Goal: Transaction & Acquisition: Purchase product/service

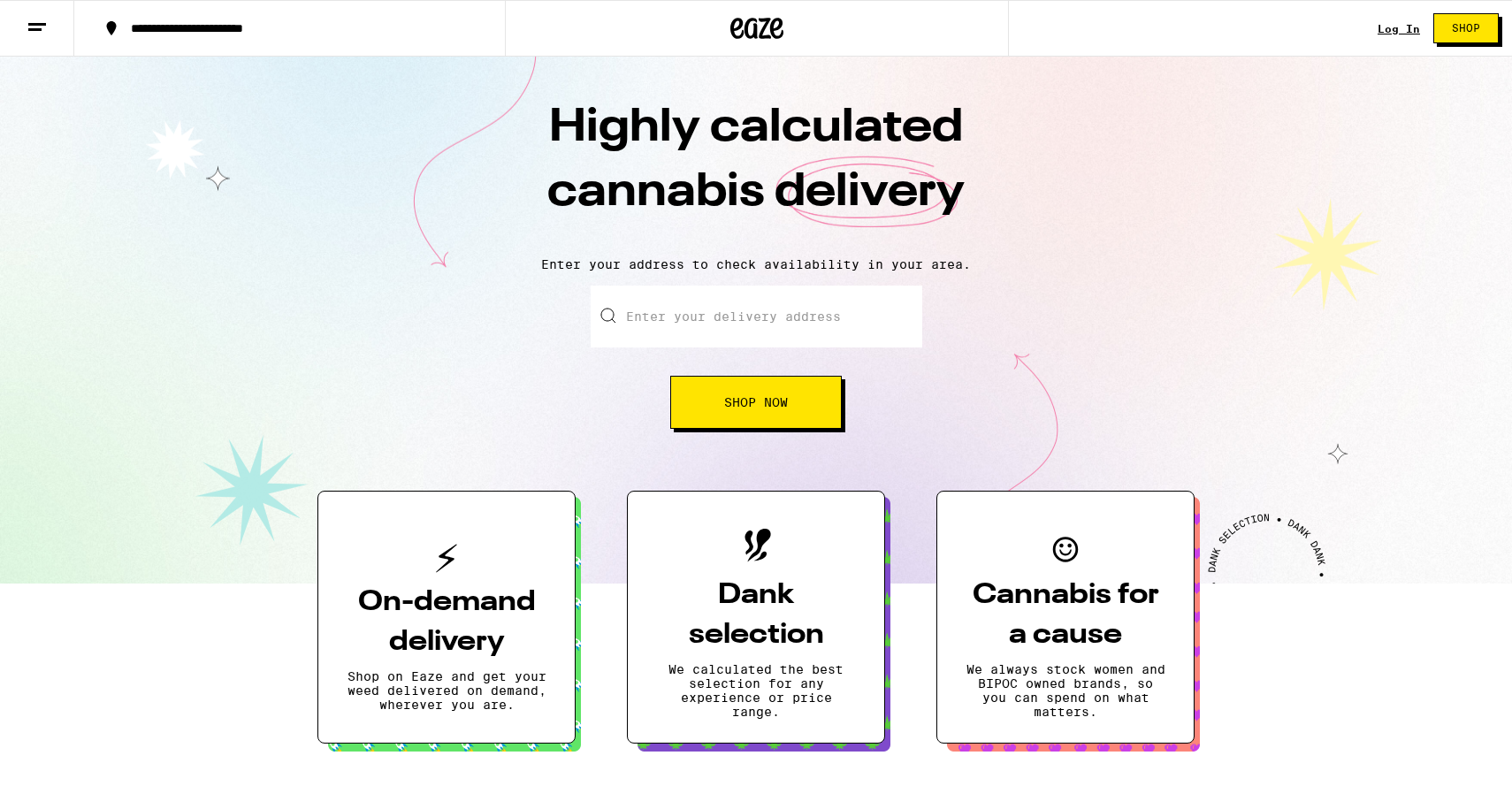
click at [1397, 23] on link "Log In" at bounding box center [1398, 29] width 42 height 12
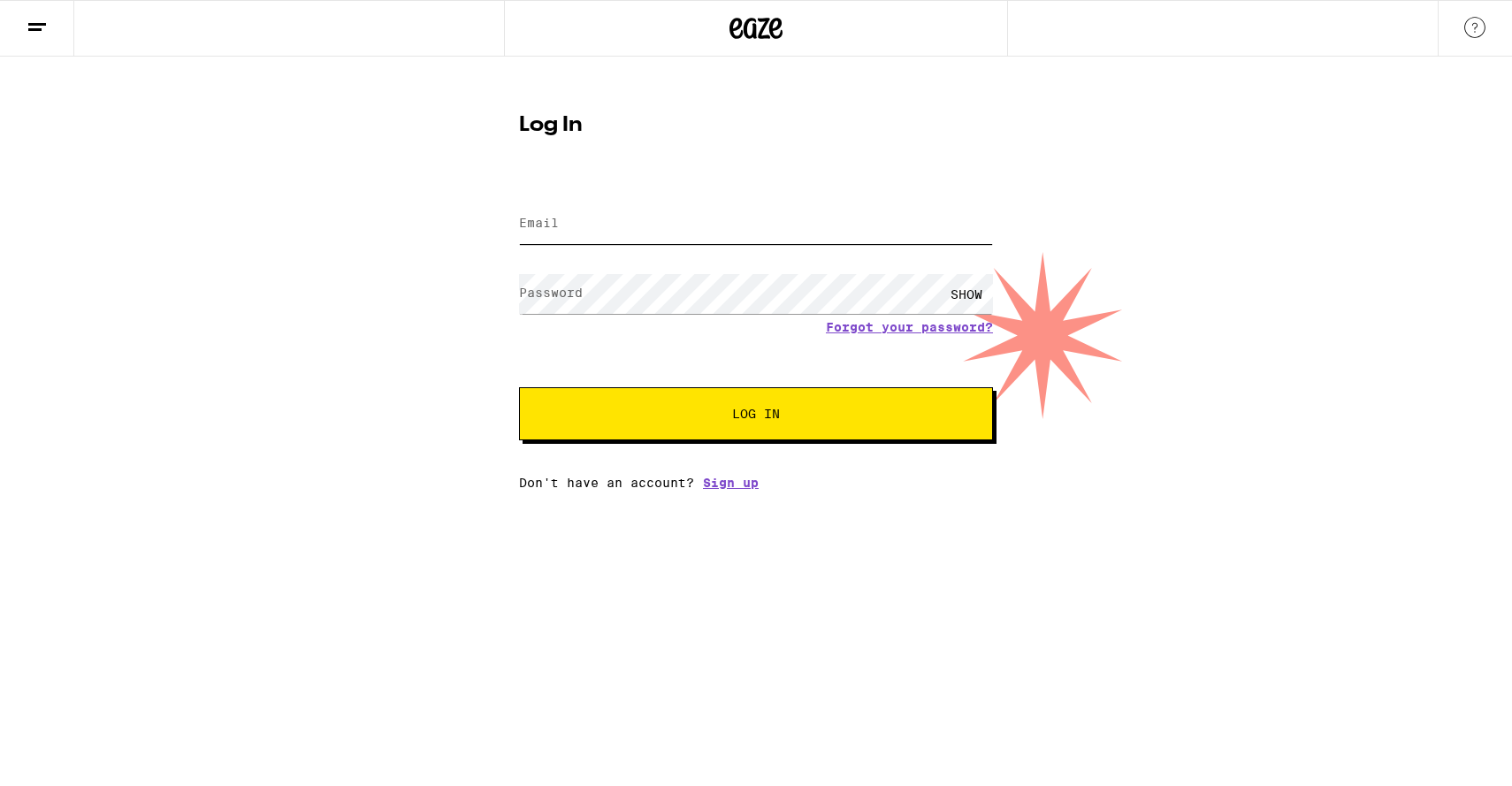
click at [725, 240] on input "Email" at bounding box center [756, 223] width 474 height 39
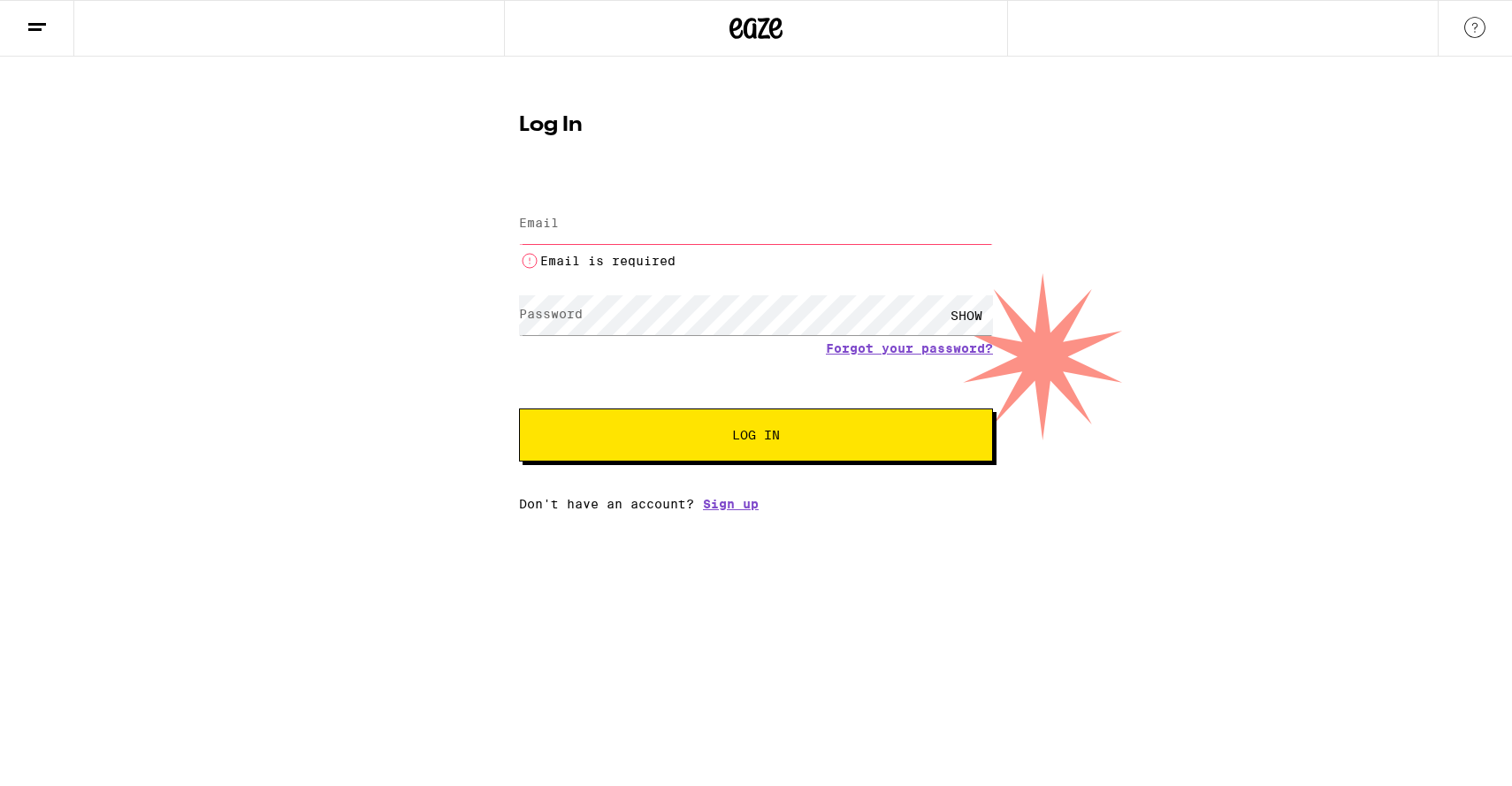
type input "[EMAIL_ADDRESS][DOMAIN_NAME]"
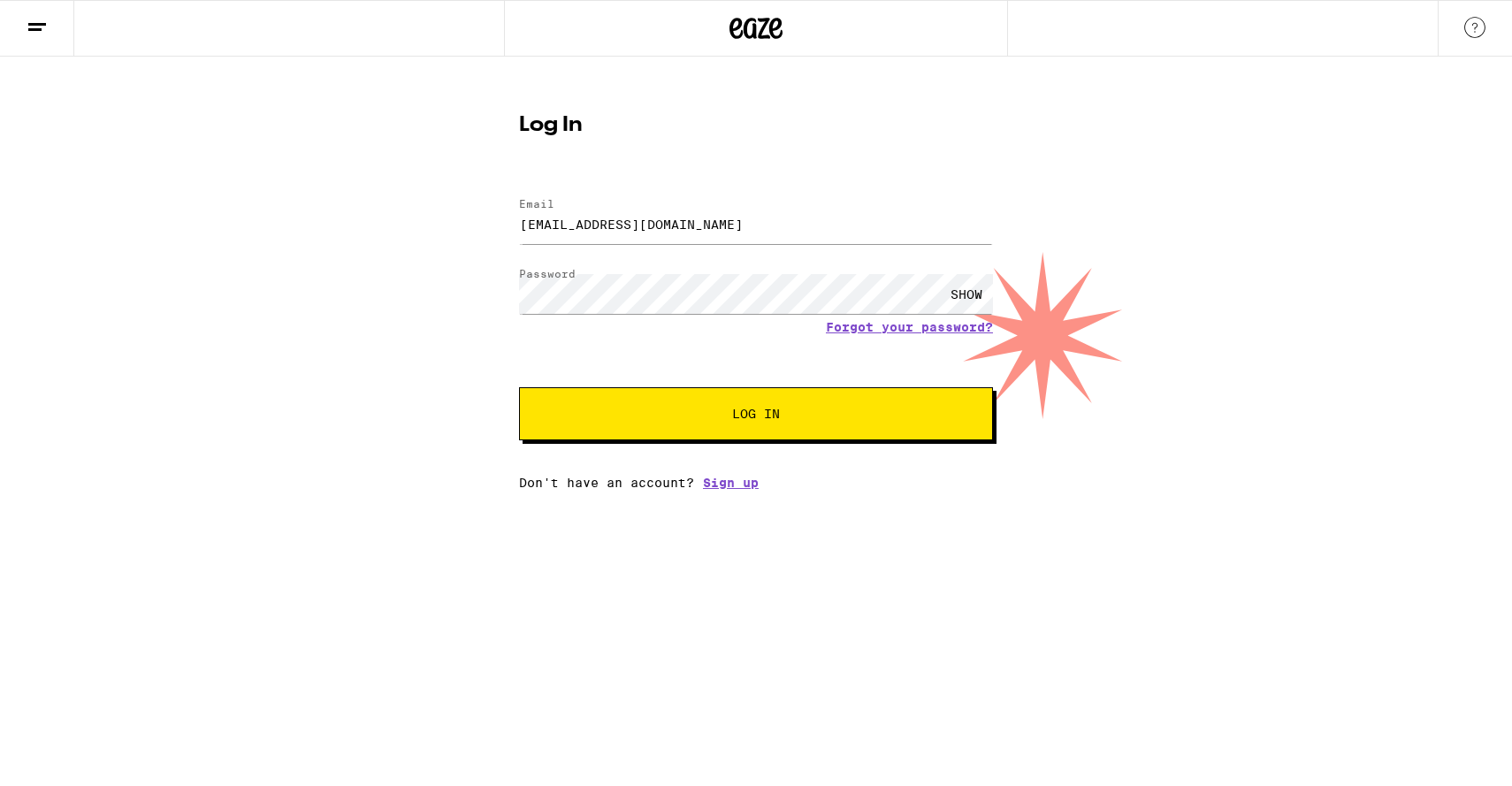
click at [700, 435] on button "Log In" at bounding box center [756, 413] width 474 height 53
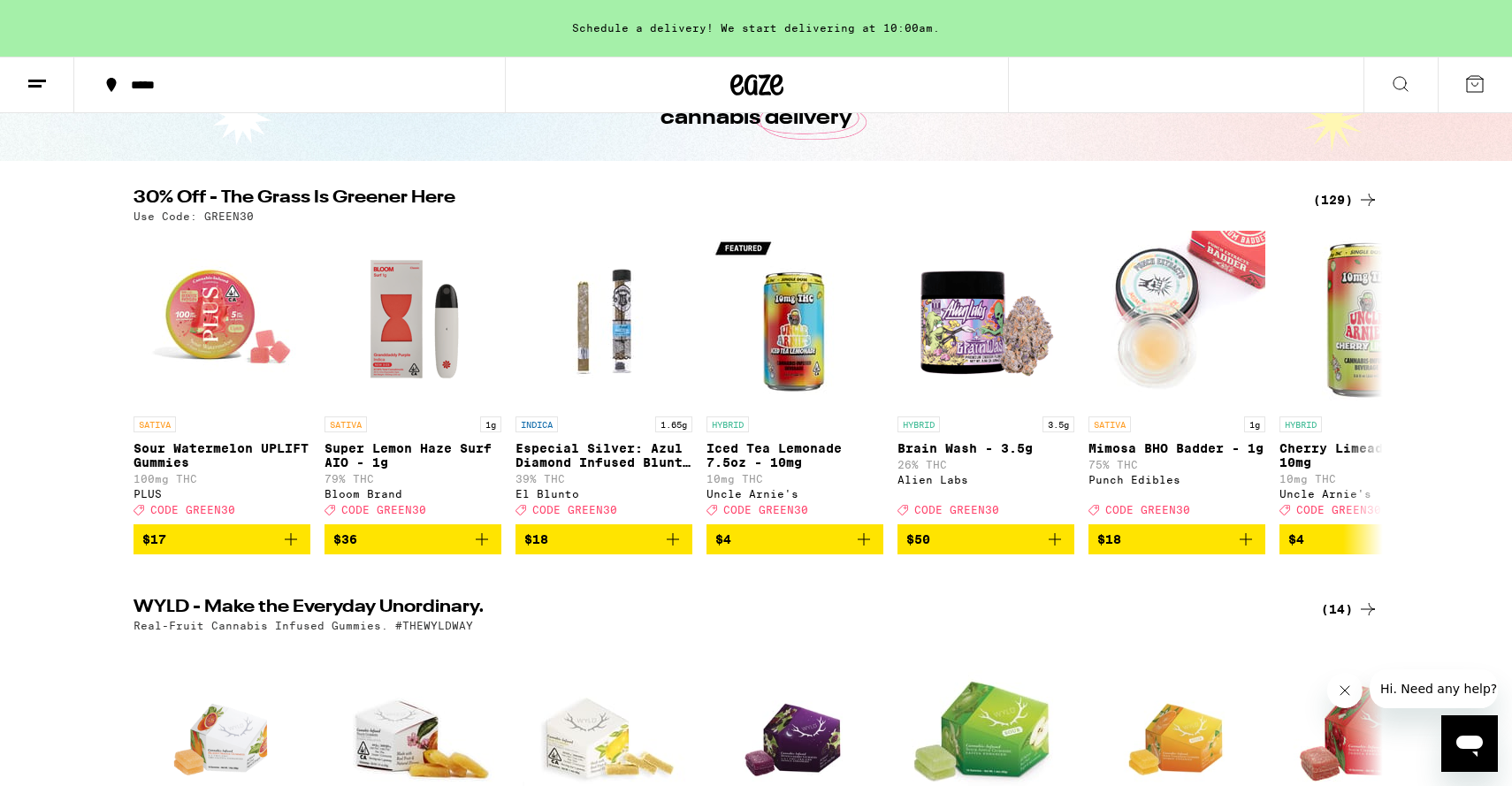
scroll to position [125, 0]
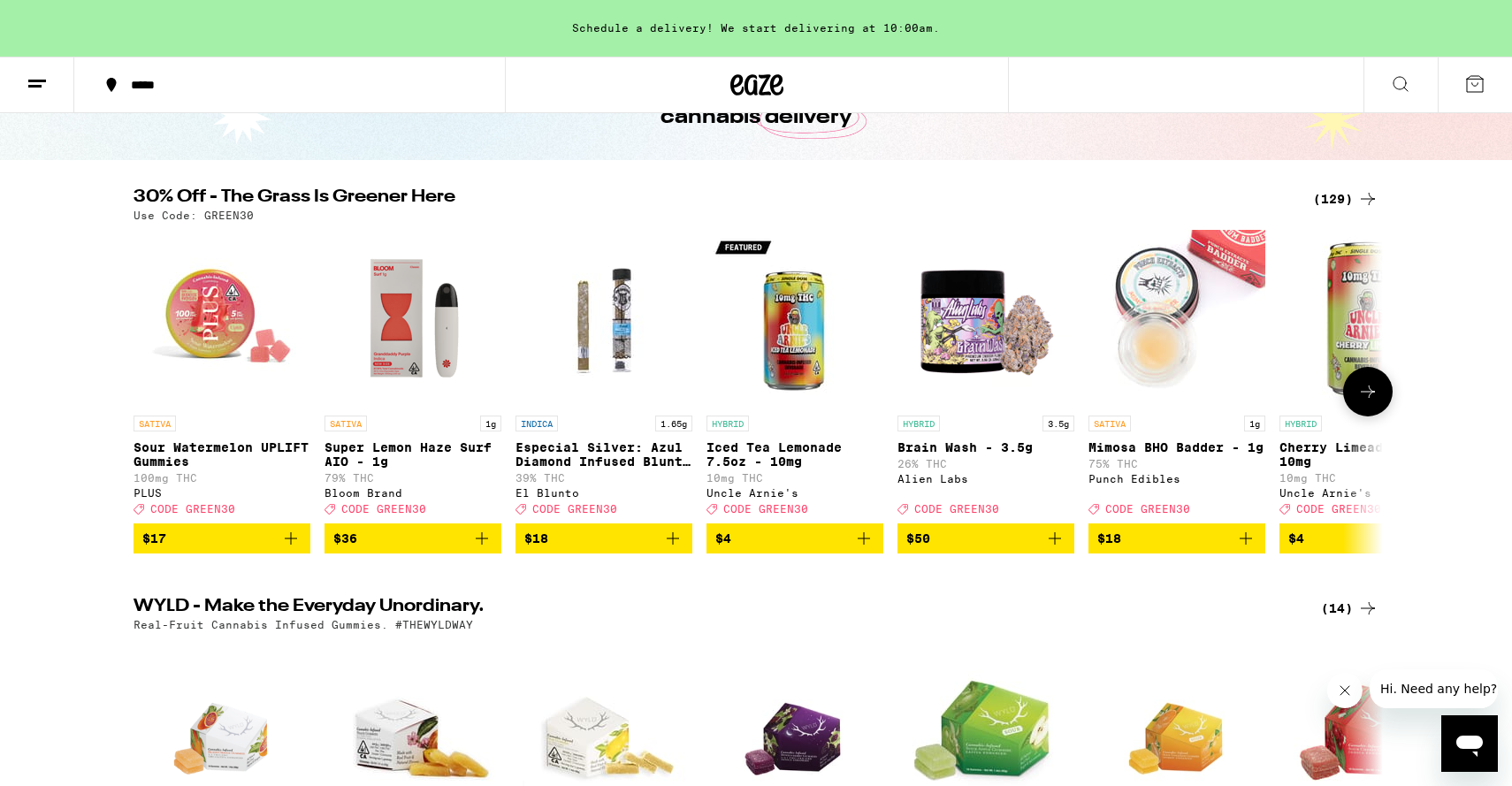
click at [299, 548] on icon "Add to bag" at bounding box center [291, 538] width 21 height 21
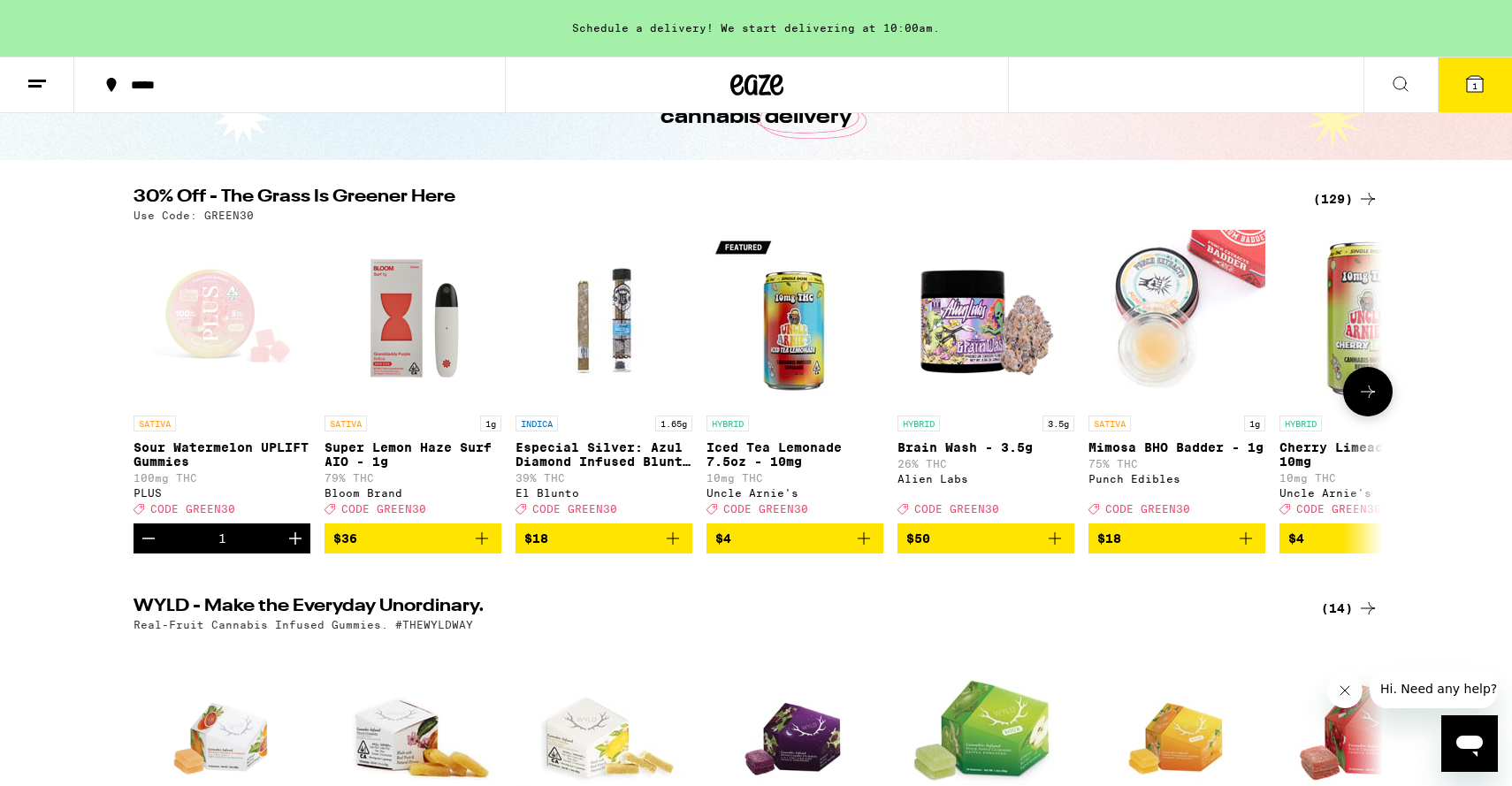
click at [295, 545] on icon "Increment" at bounding box center [295, 538] width 13 height 13
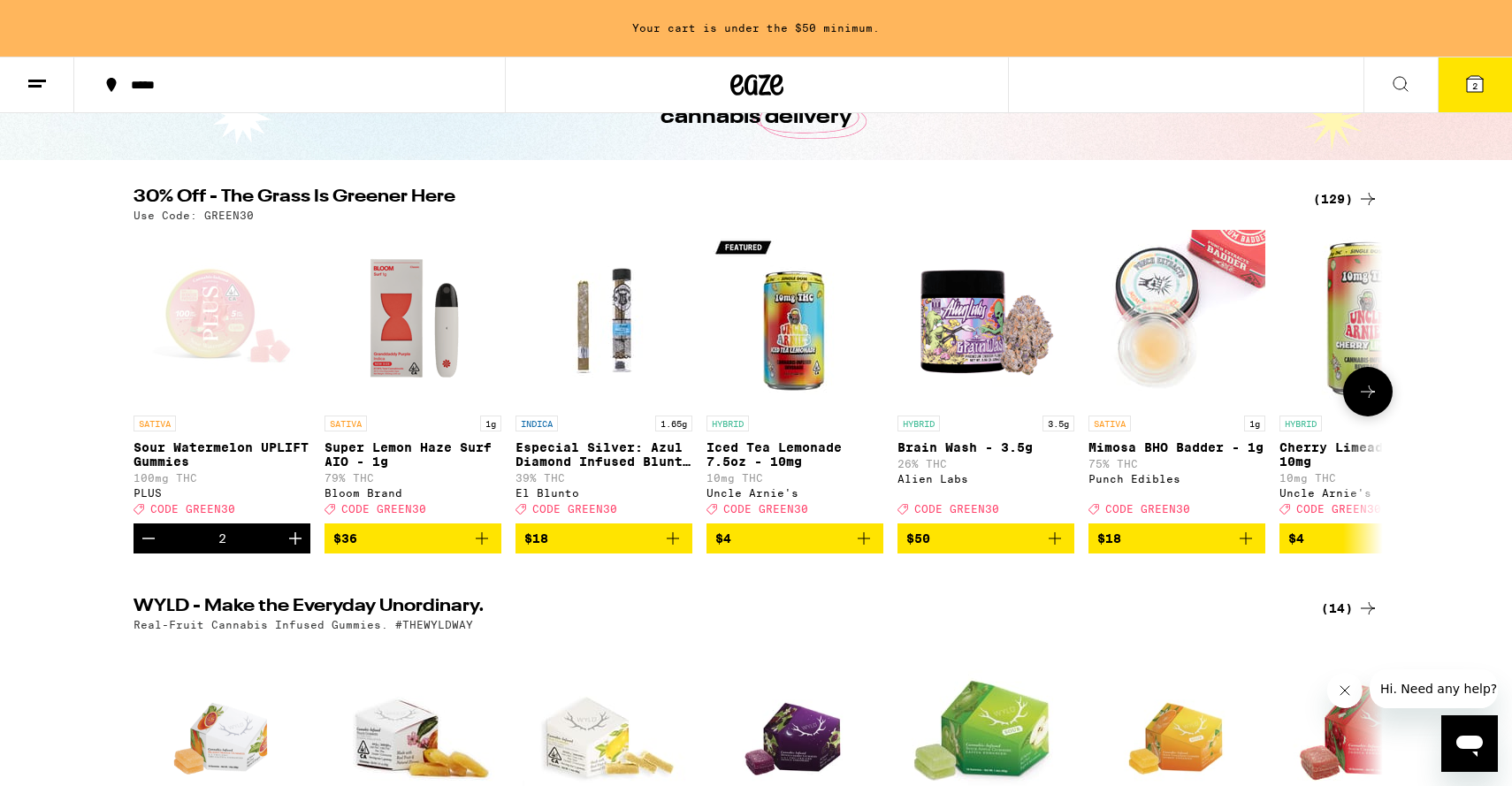
click at [1362, 397] on icon at bounding box center [1368, 392] width 21 height 21
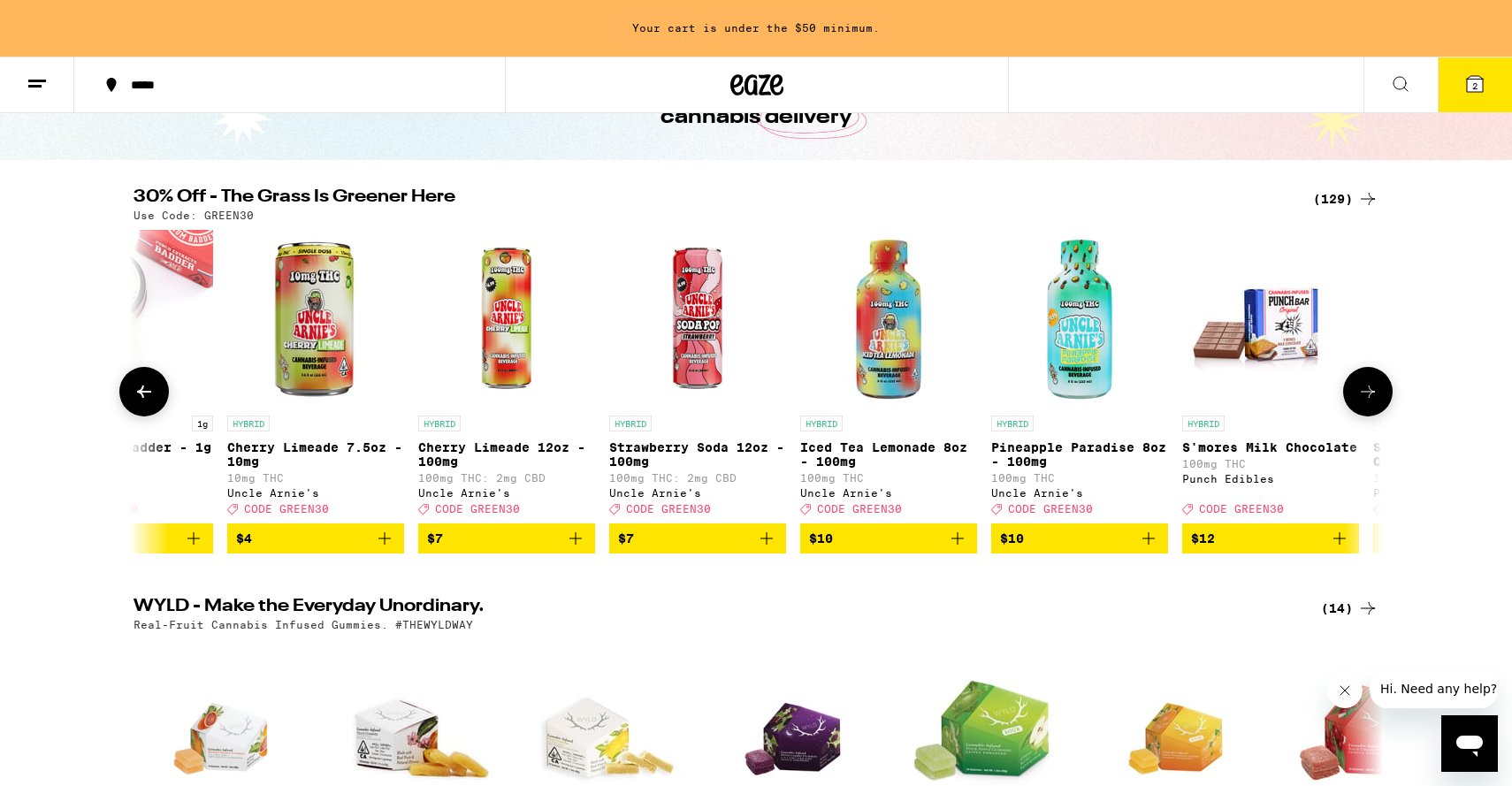
click at [1362, 397] on icon at bounding box center [1368, 392] width 21 height 21
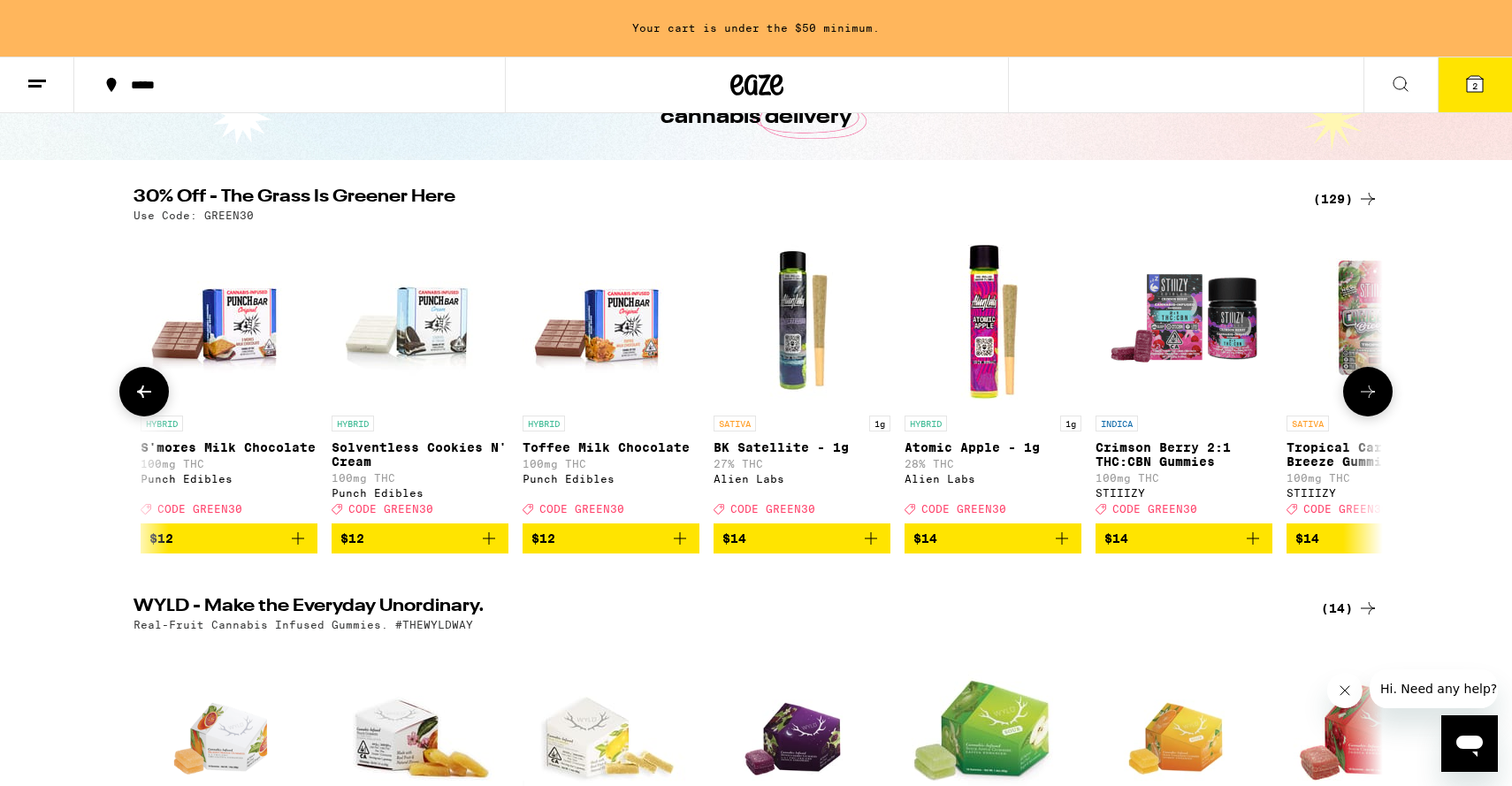
scroll to position [0, 2104]
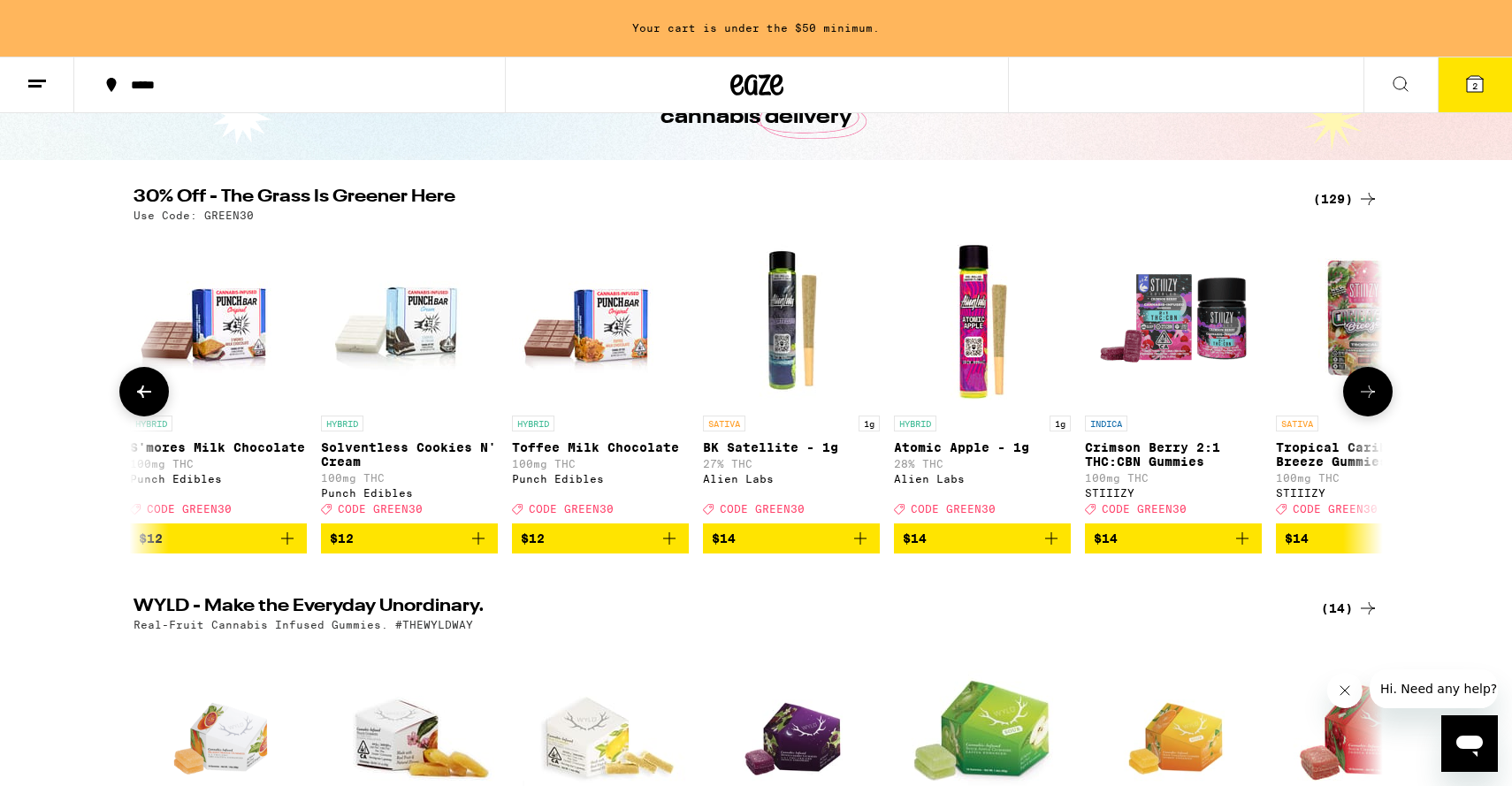
click at [1362, 397] on icon at bounding box center [1368, 392] width 21 height 21
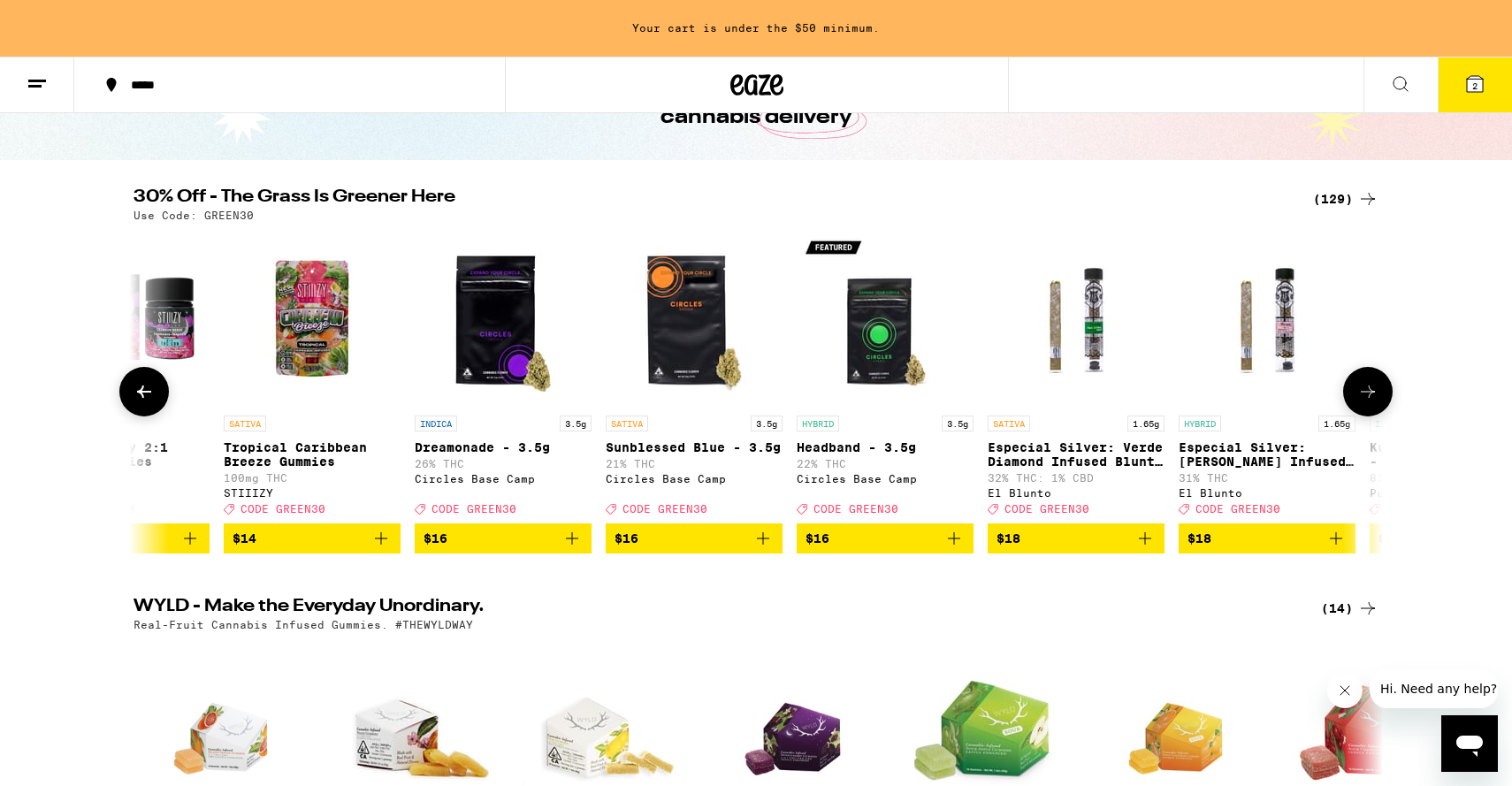
click at [1362, 397] on icon at bounding box center [1368, 392] width 21 height 21
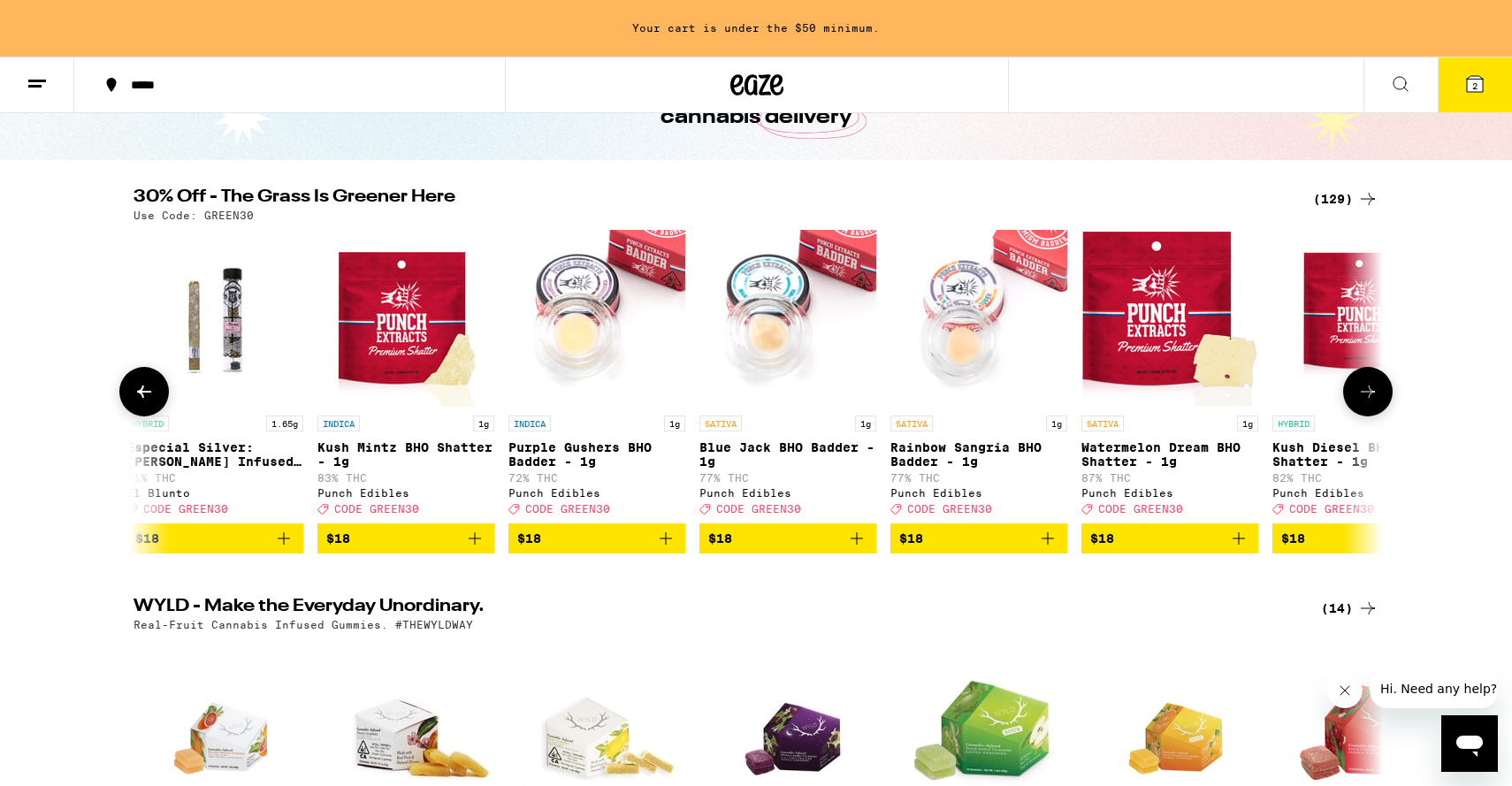
click at [1362, 397] on icon at bounding box center [1368, 392] width 21 height 21
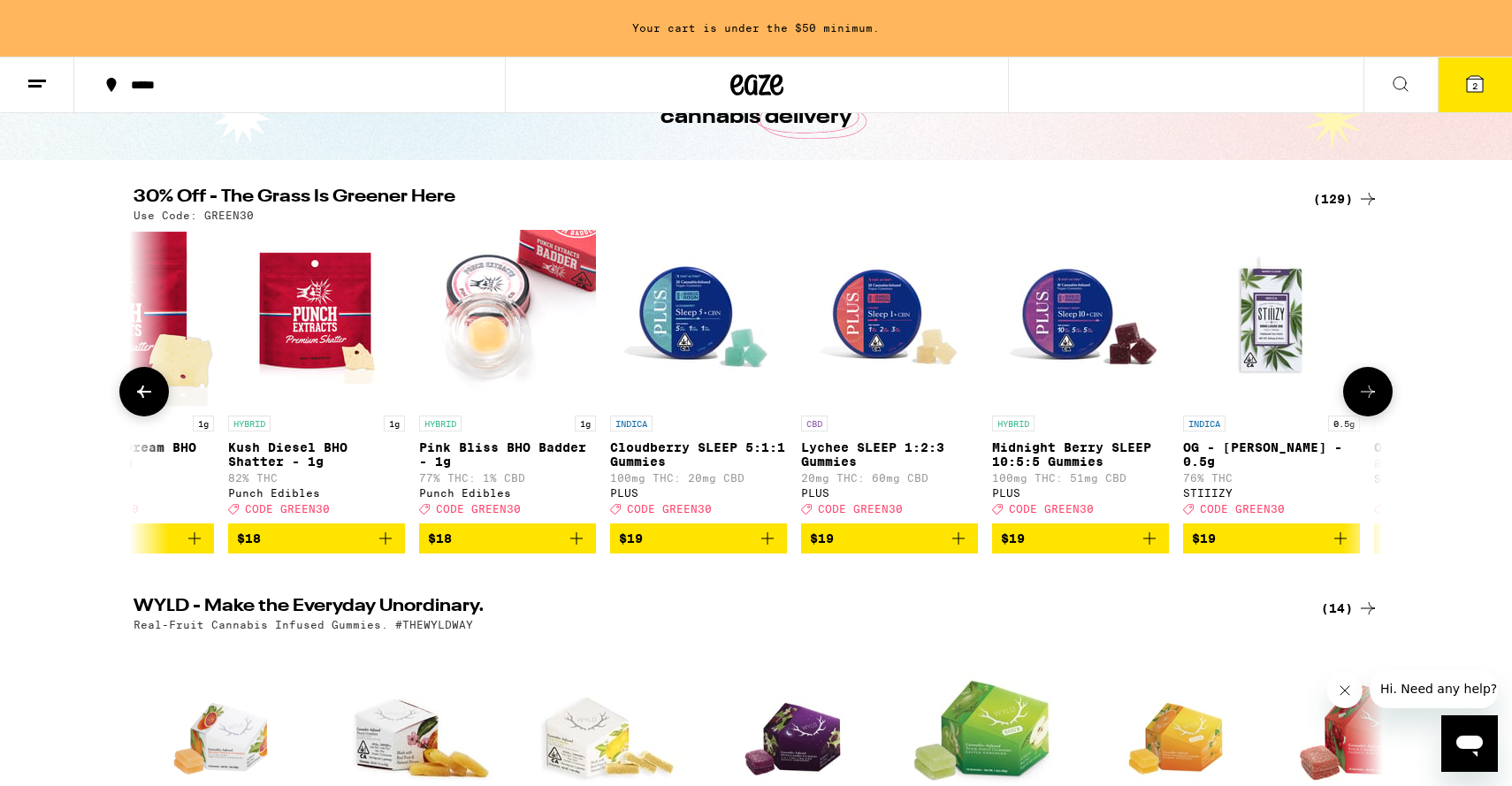
scroll to position [0, 5261]
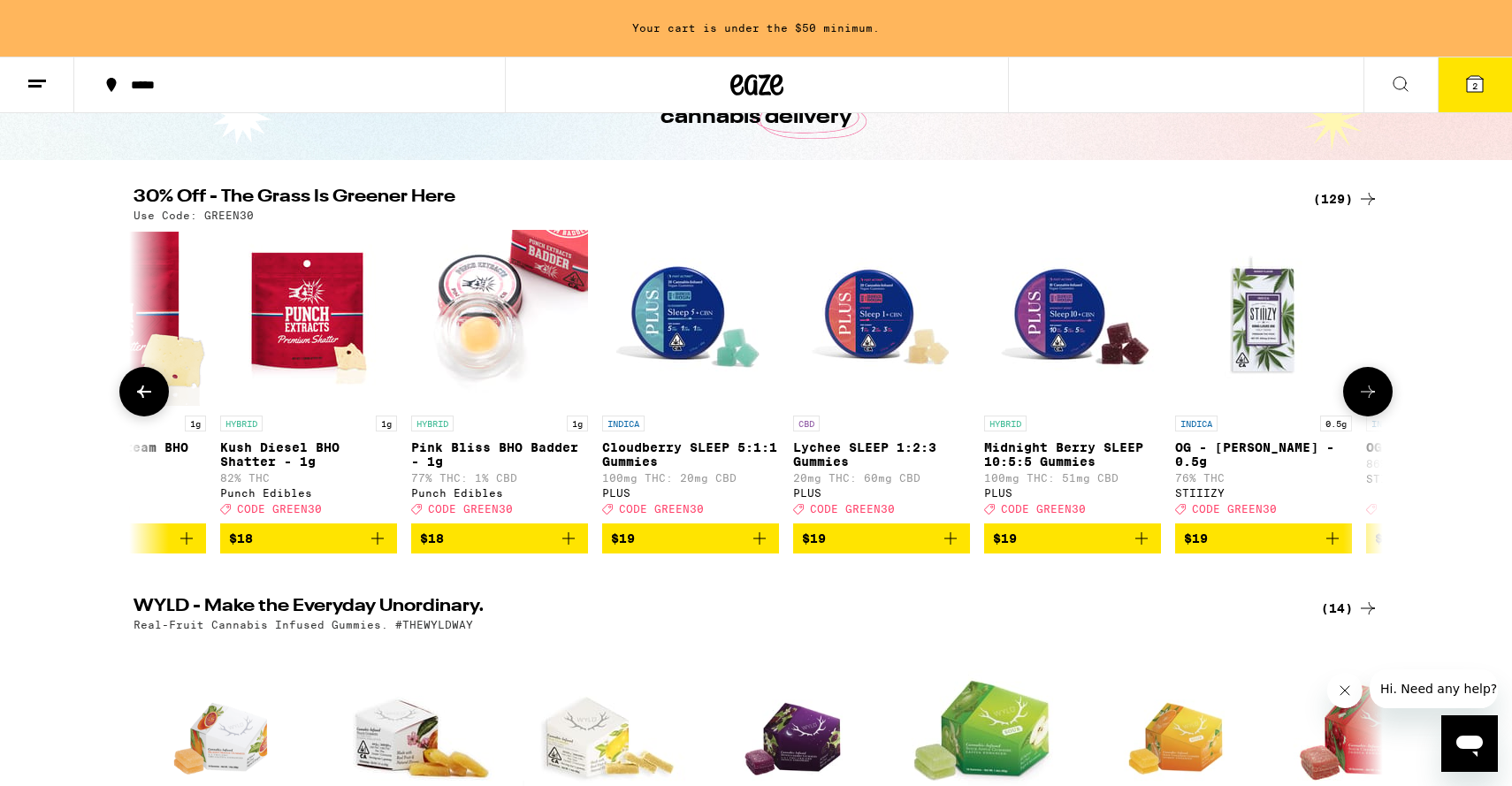
click at [1362, 397] on icon at bounding box center [1368, 392] width 21 height 21
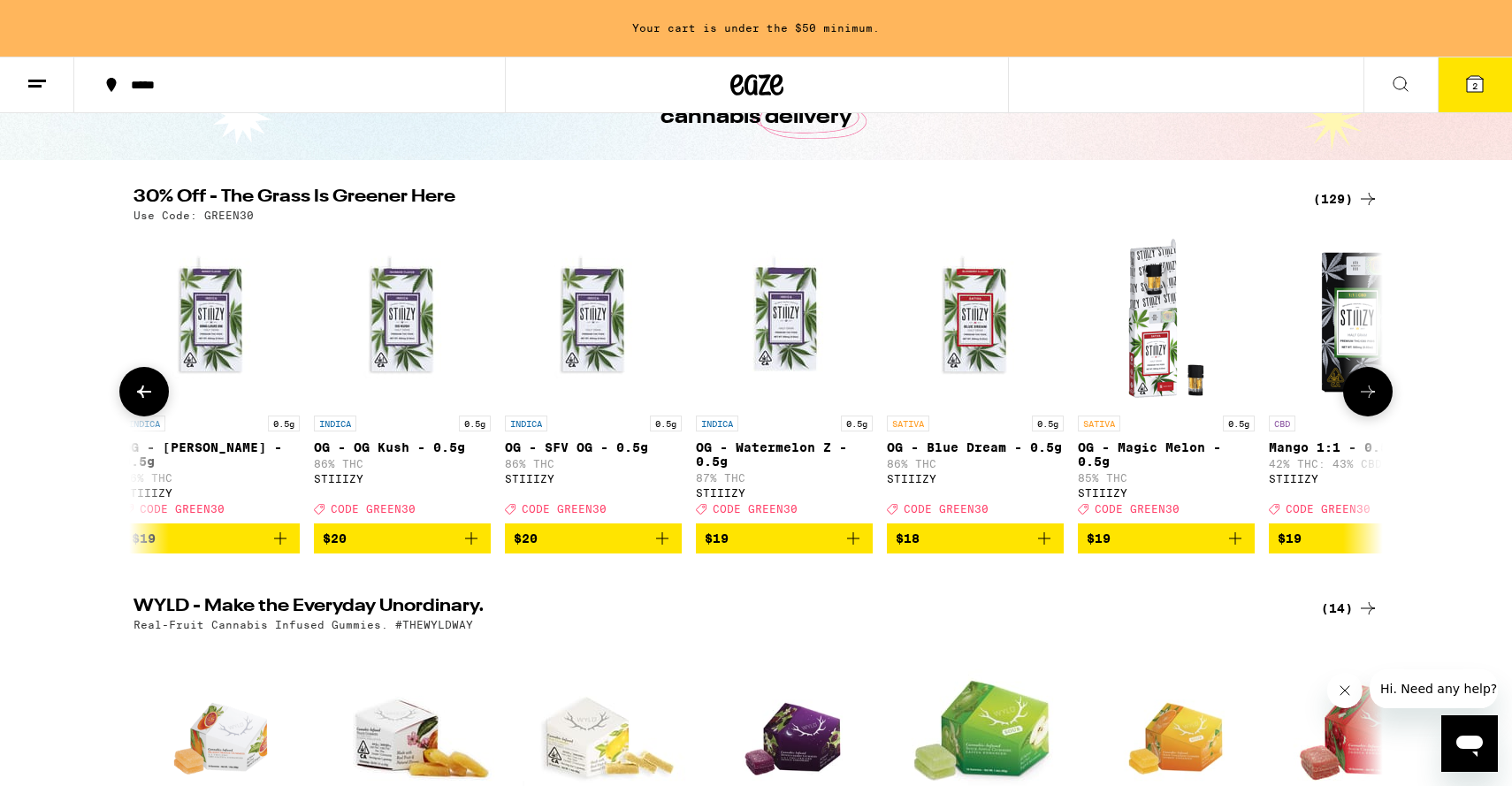
click at [1362, 398] on icon at bounding box center [1368, 392] width 21 height 21
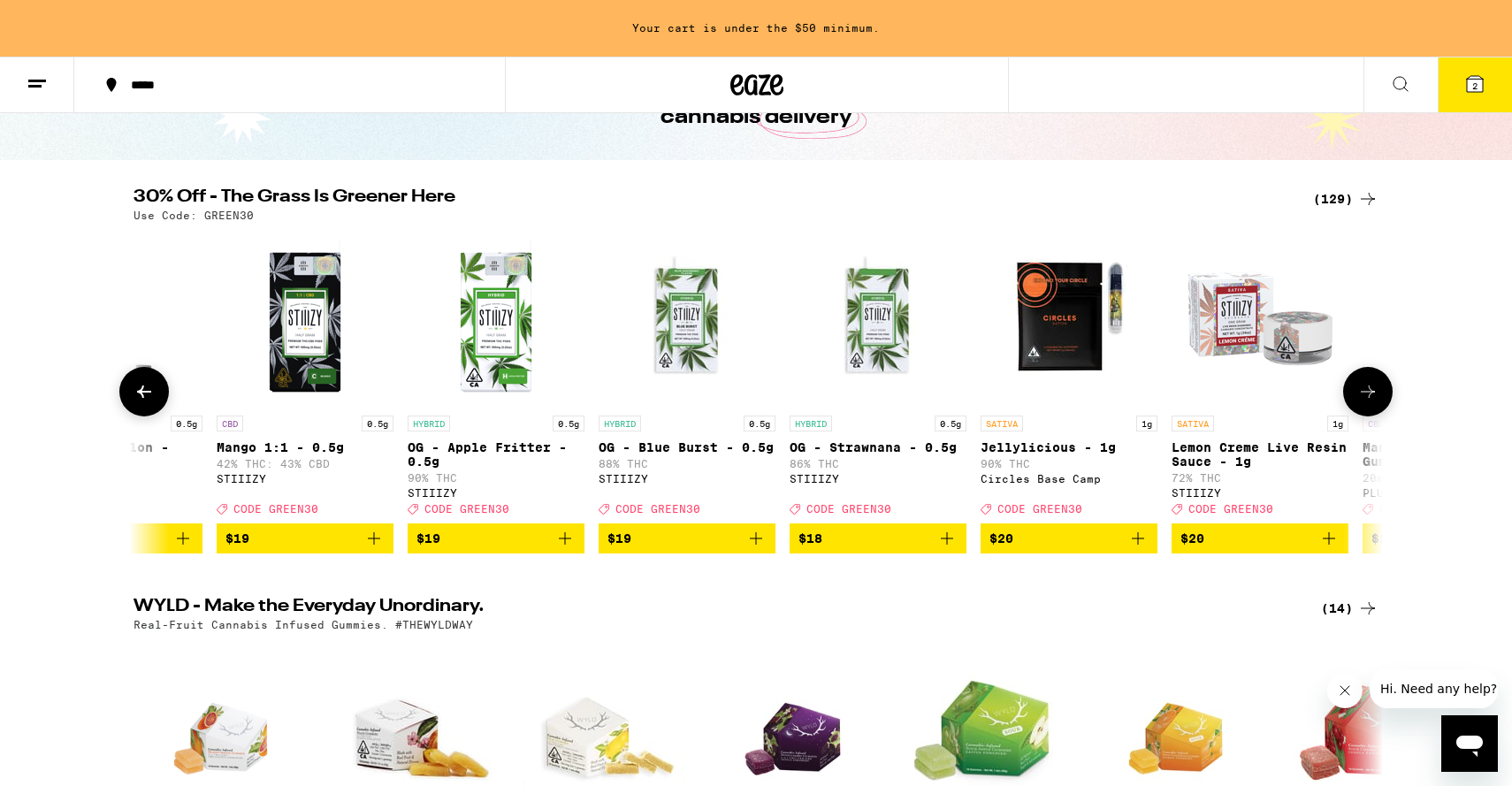
click at [1362, 398] on icon at bounding box center [1368, 392] width 21 height 21
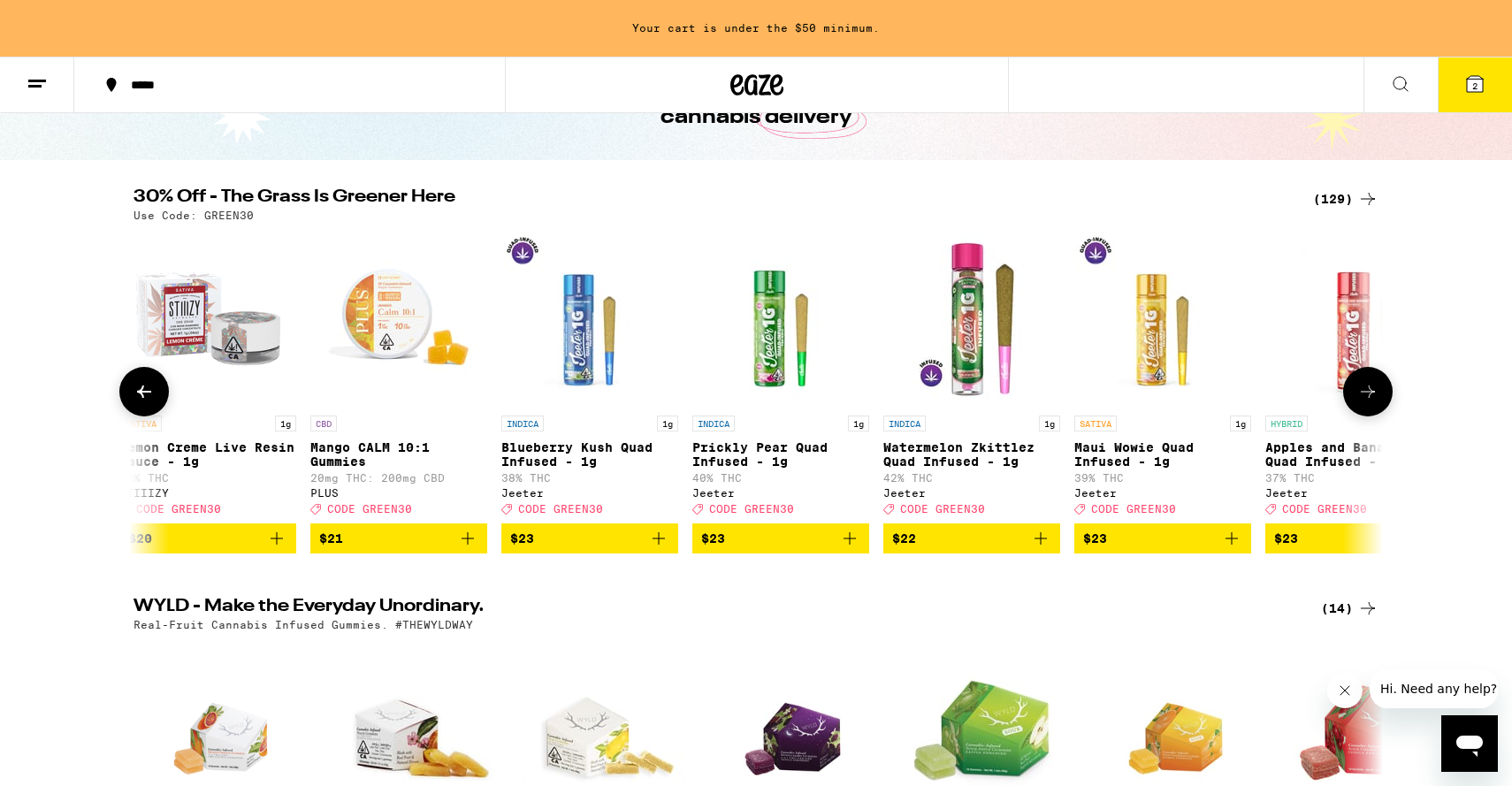
click at [1362, 397] on icon at bounding box center [1368, 392] width 14 height 13
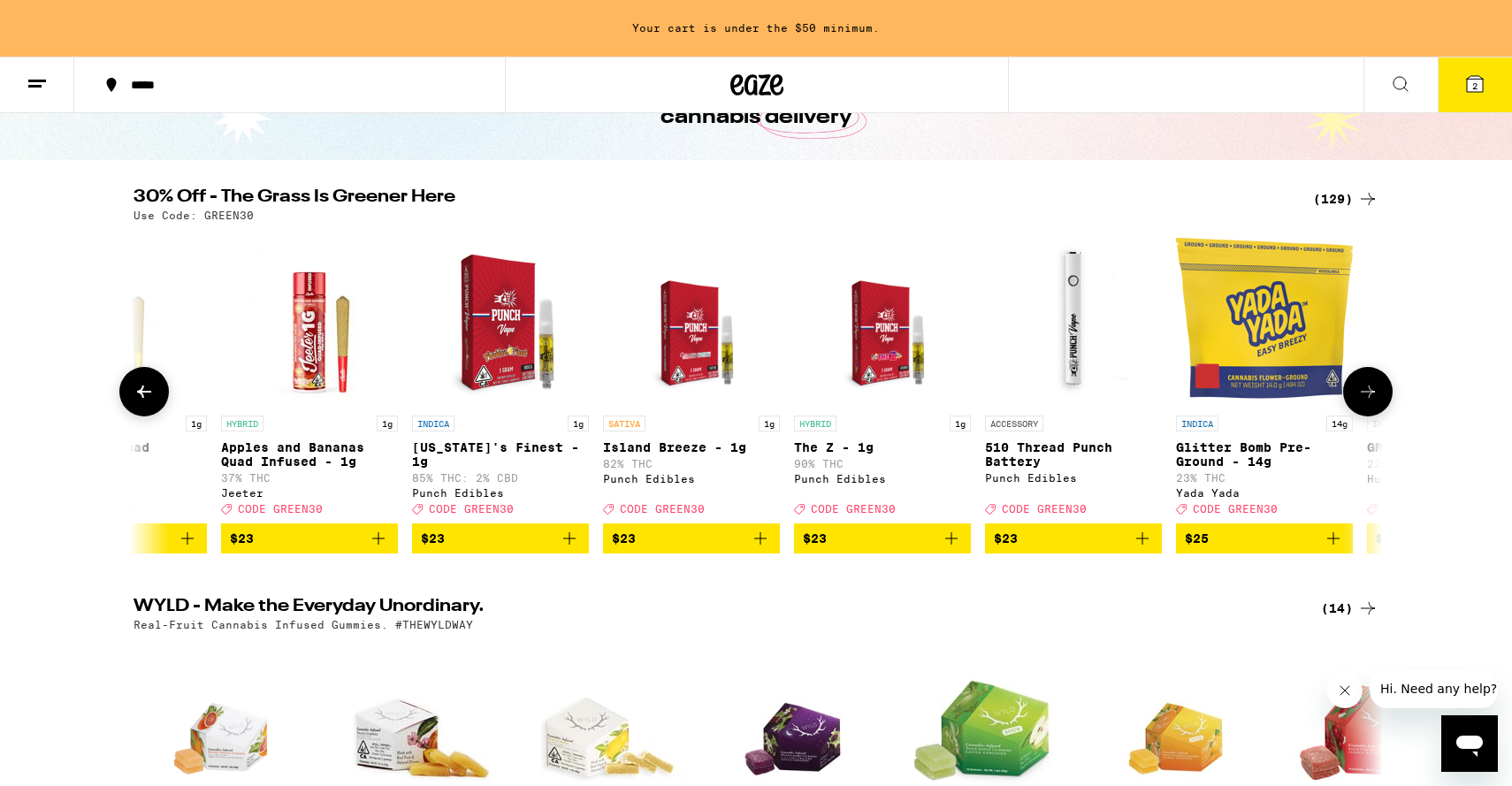
scroll to position [0, 9469]
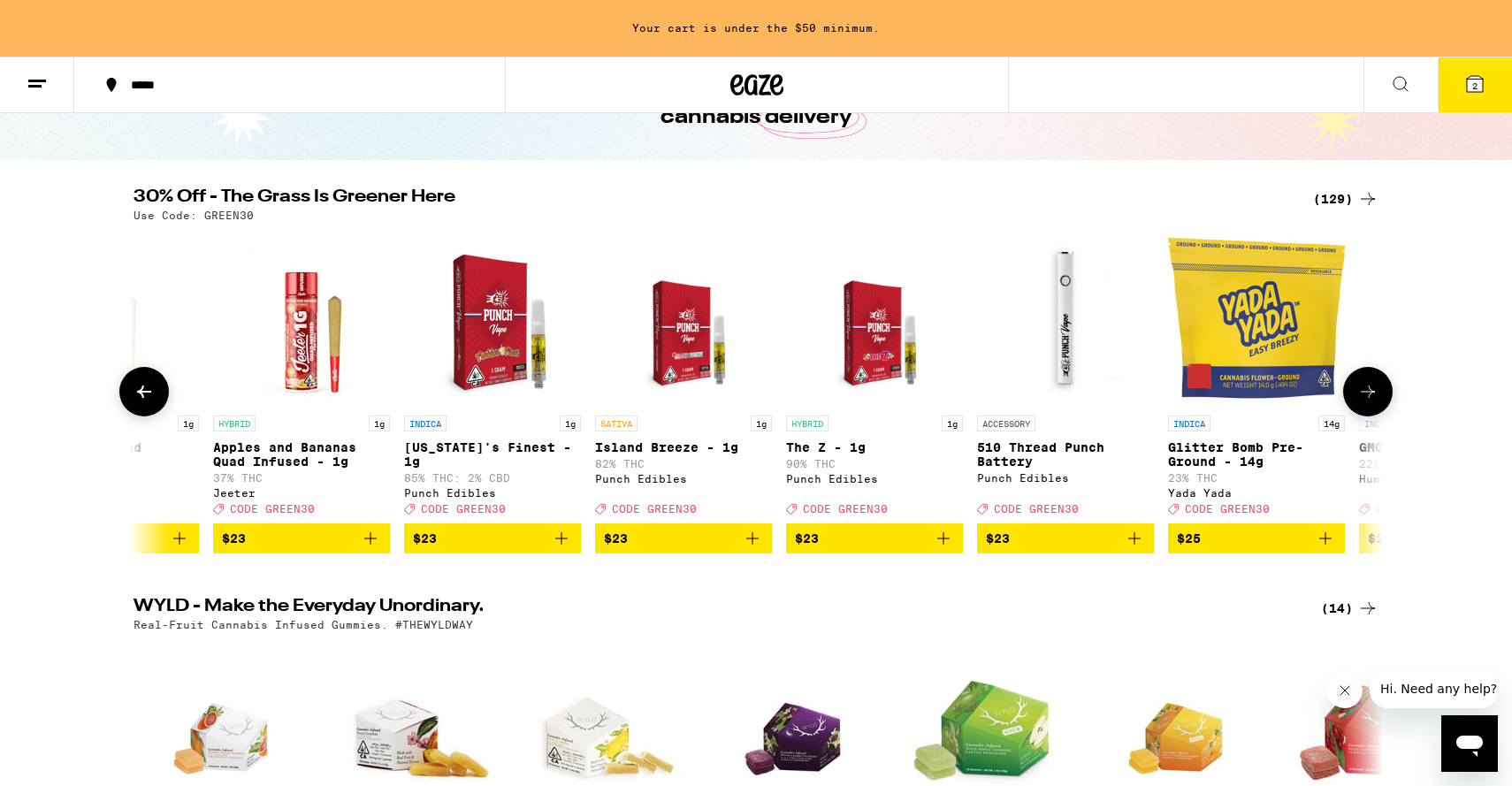
click at [148, 397] on icon at bounding box center [143, 392] width 14 height 13
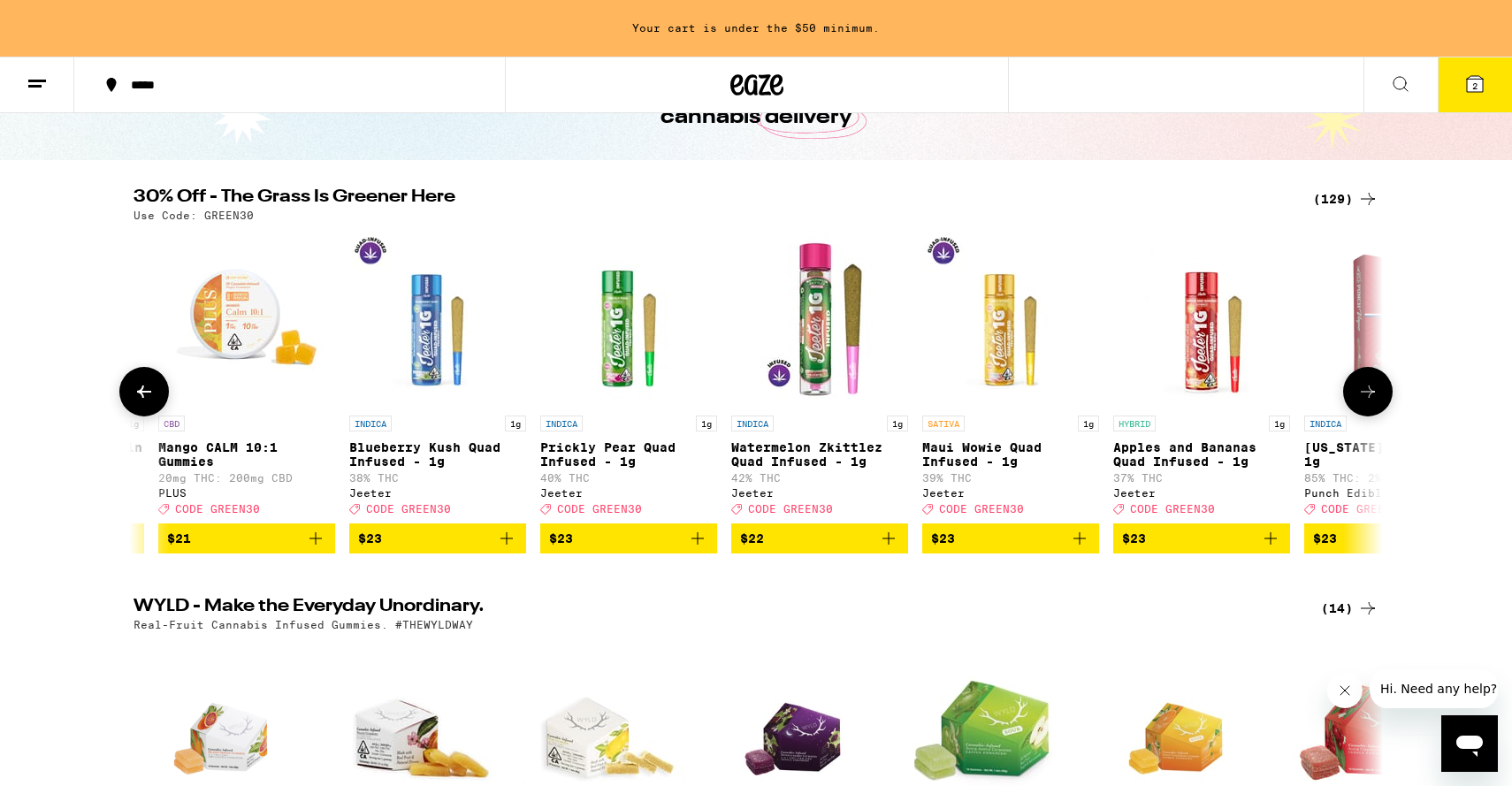
click at [148, 397] on icon at bounding box center [143, 392] width 14 height 13
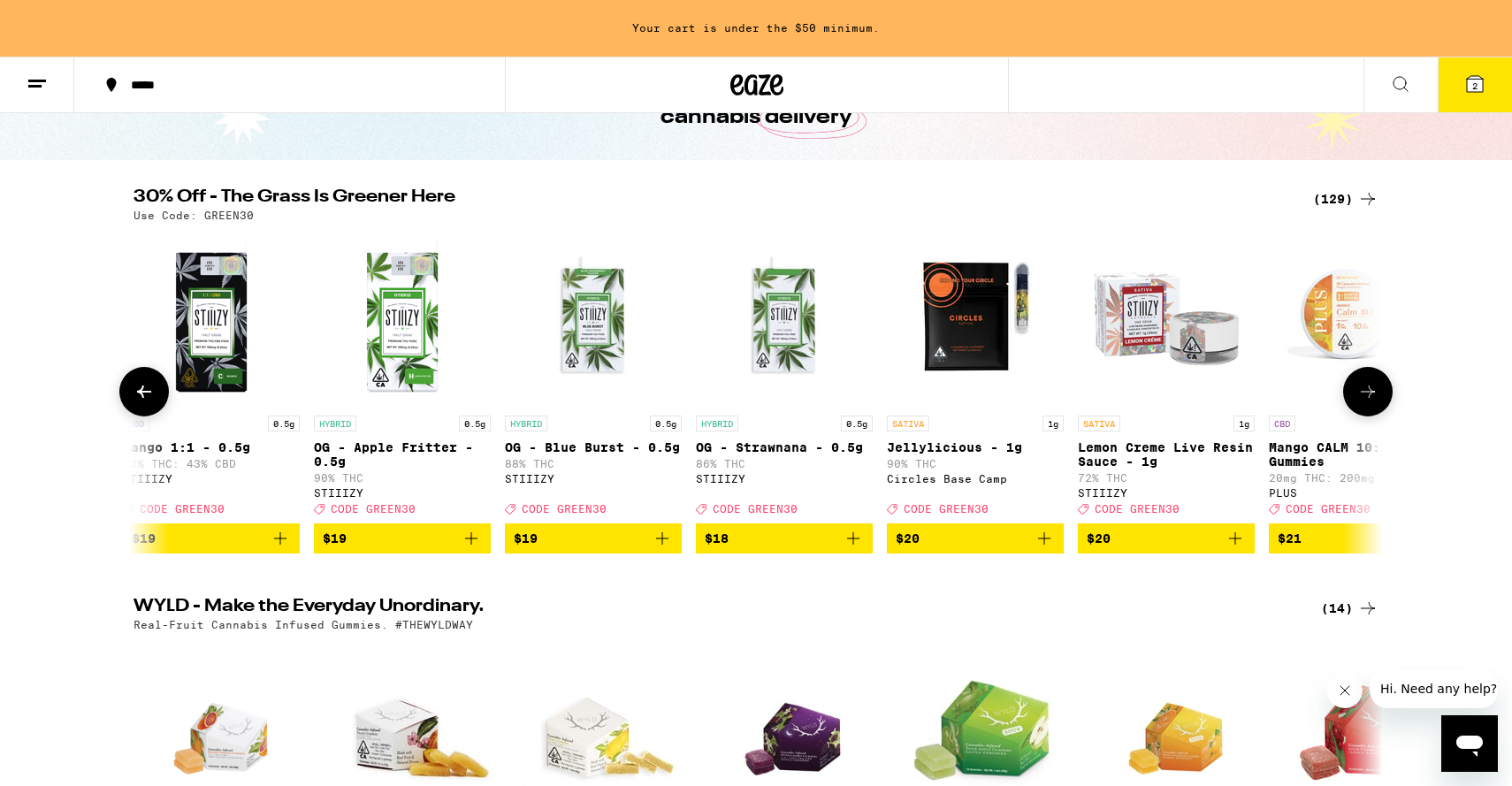
click at [148, 397] on icon at bounding box center [143, 392] width 14 height 13
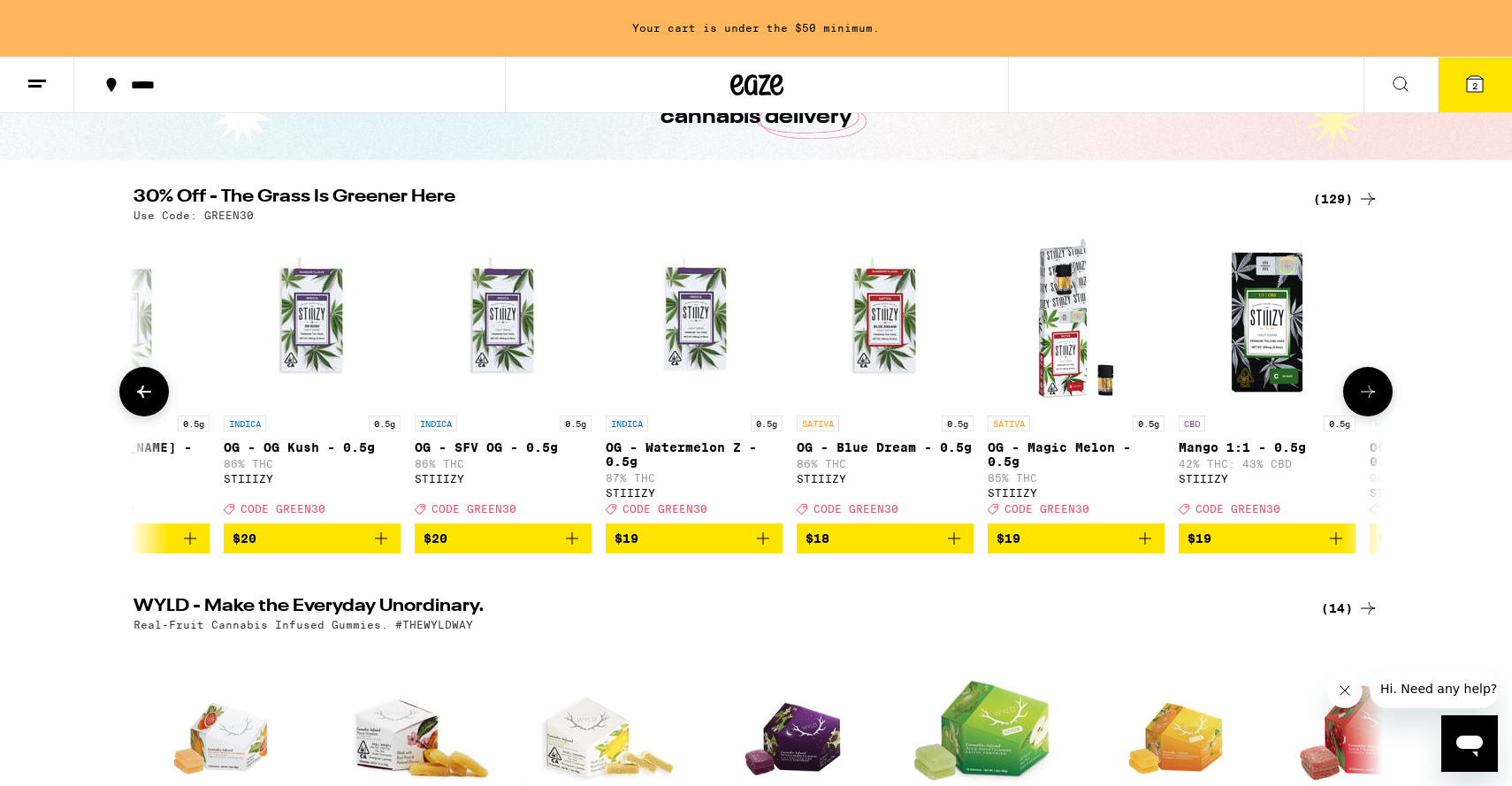
click at [148, 397] on icon at bounding box center [143, 392] width 14 height 13
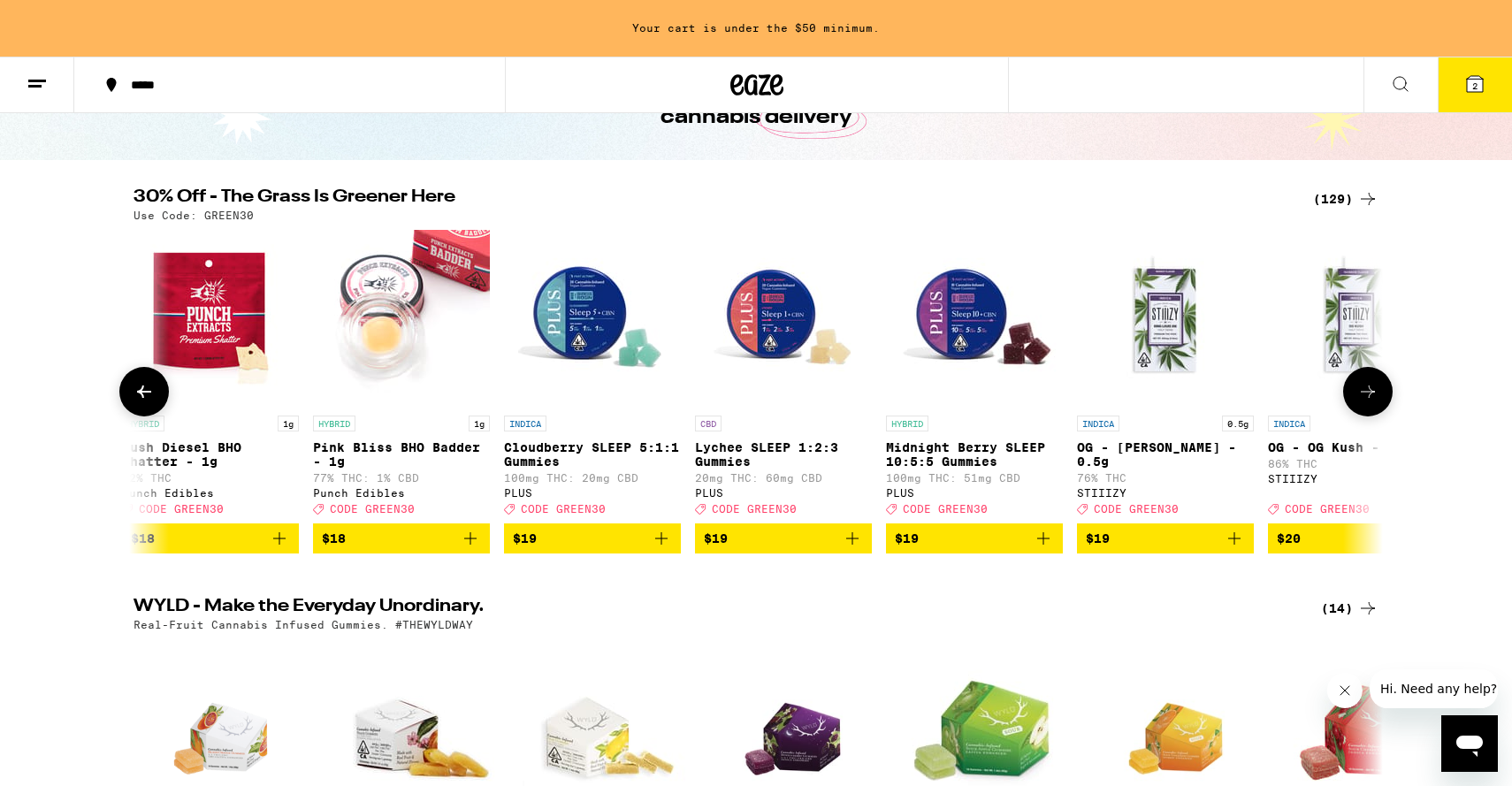
scroll to position [0, 5345]
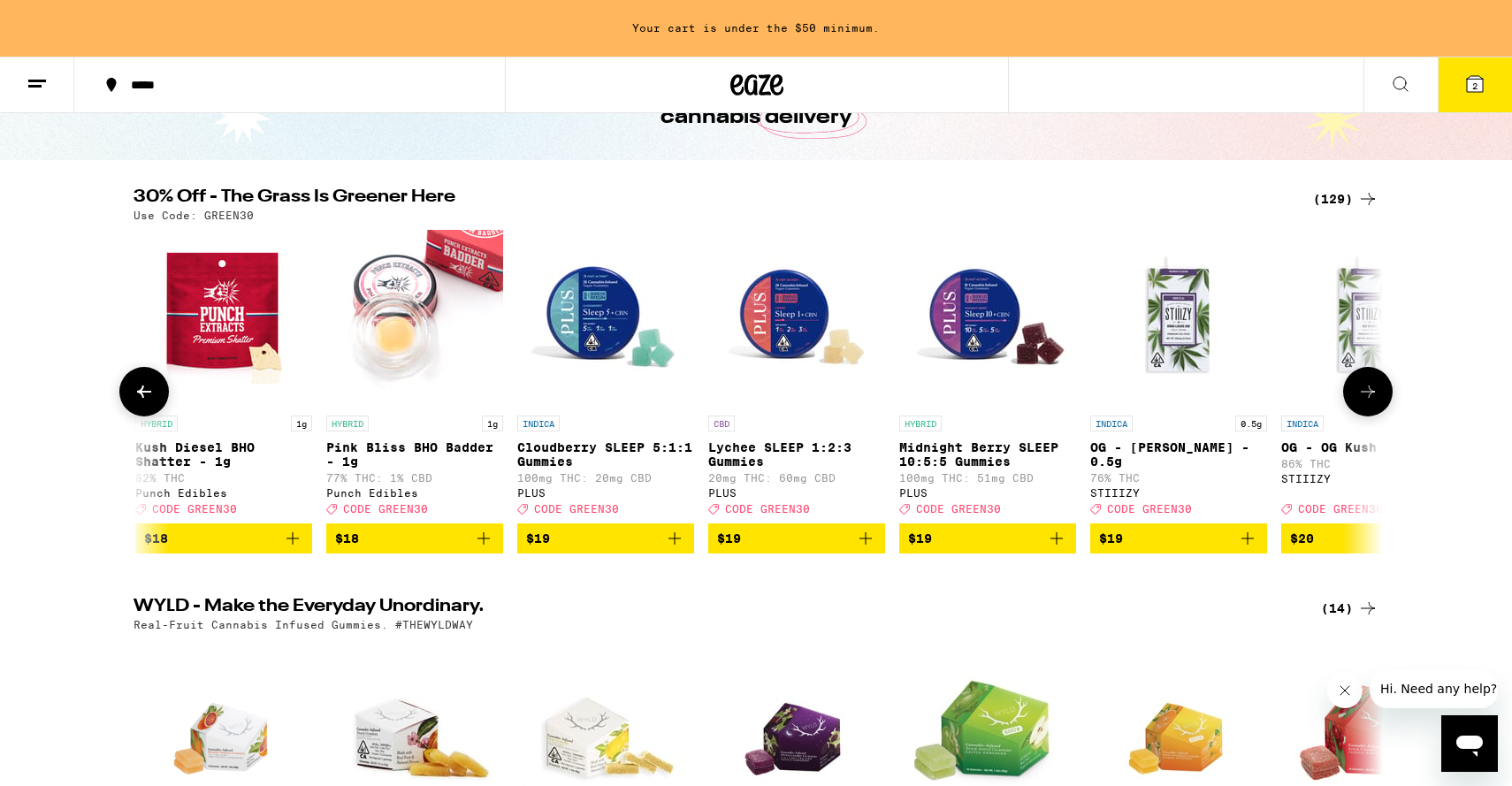
click at [600, 348] on img "Open page for Cloudberry SLEEP 5:1:1 Gummies from PLUS" at bounding box center [605, 318] width 177 height 177
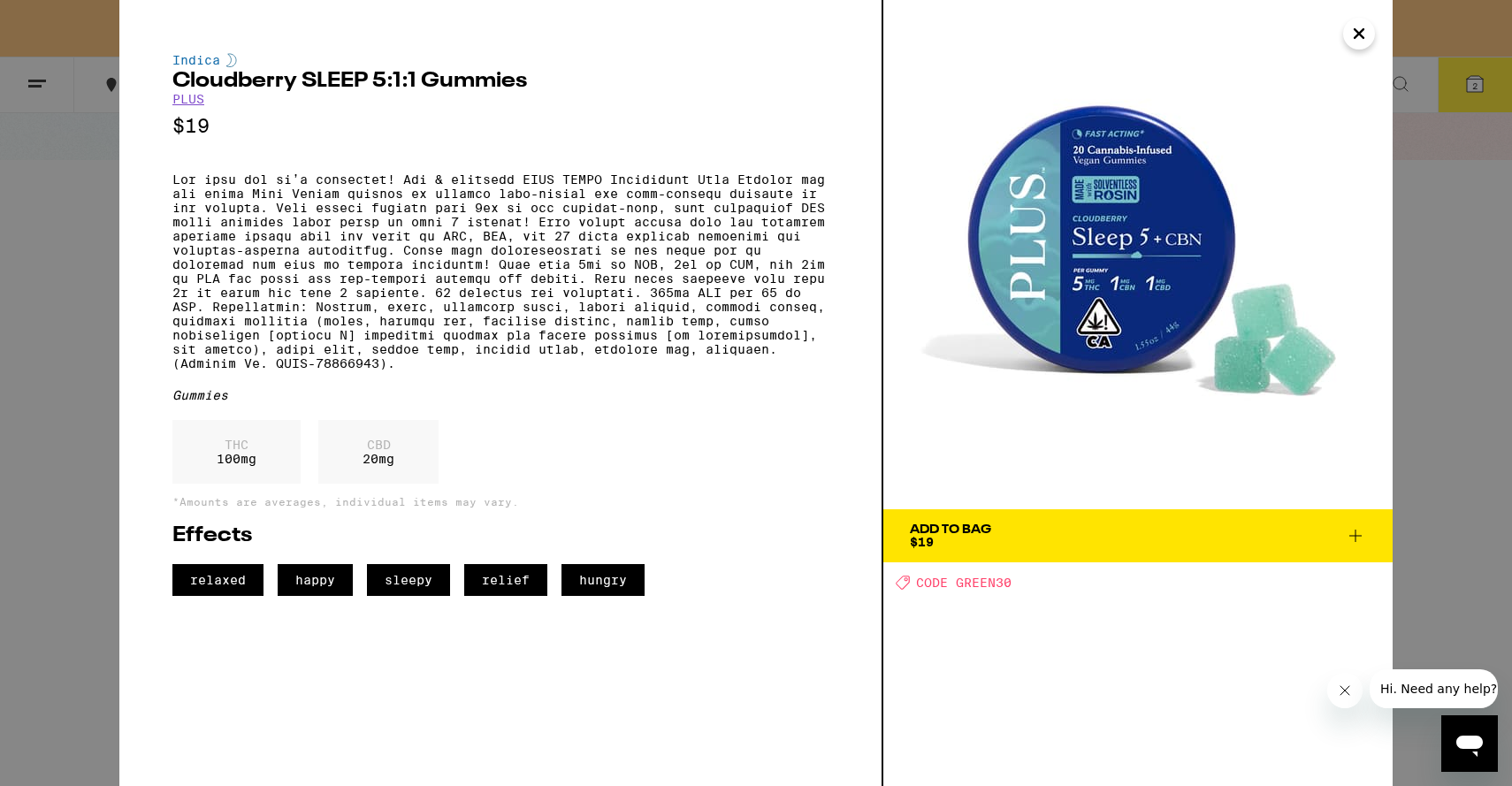
click at [188, 102] on link "PLUS" at bounding box center [188, 99] width 32 height 14
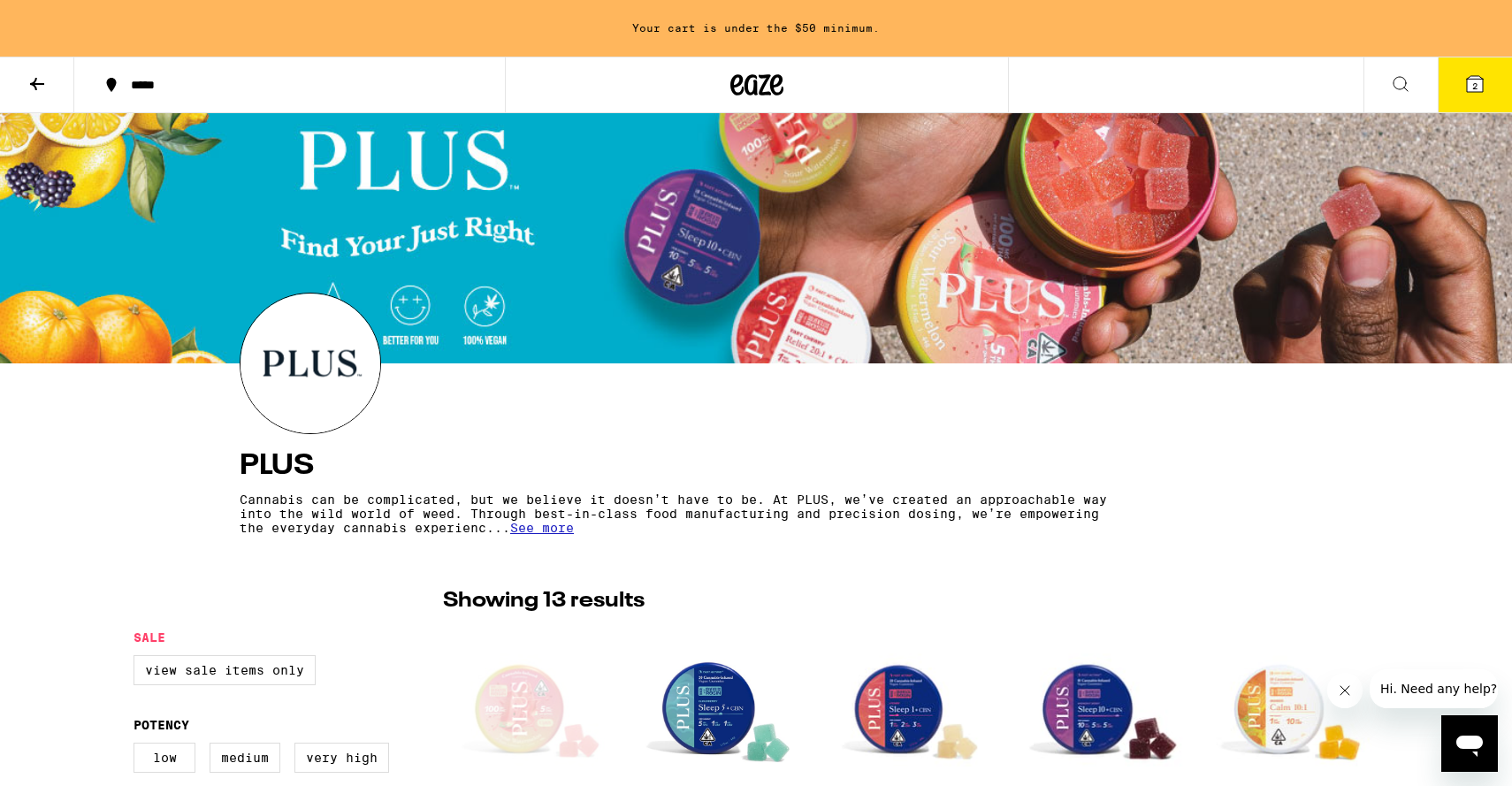
click at [1458, 95] on button "2" at bounding box center [1474, 85] width 74 height 55
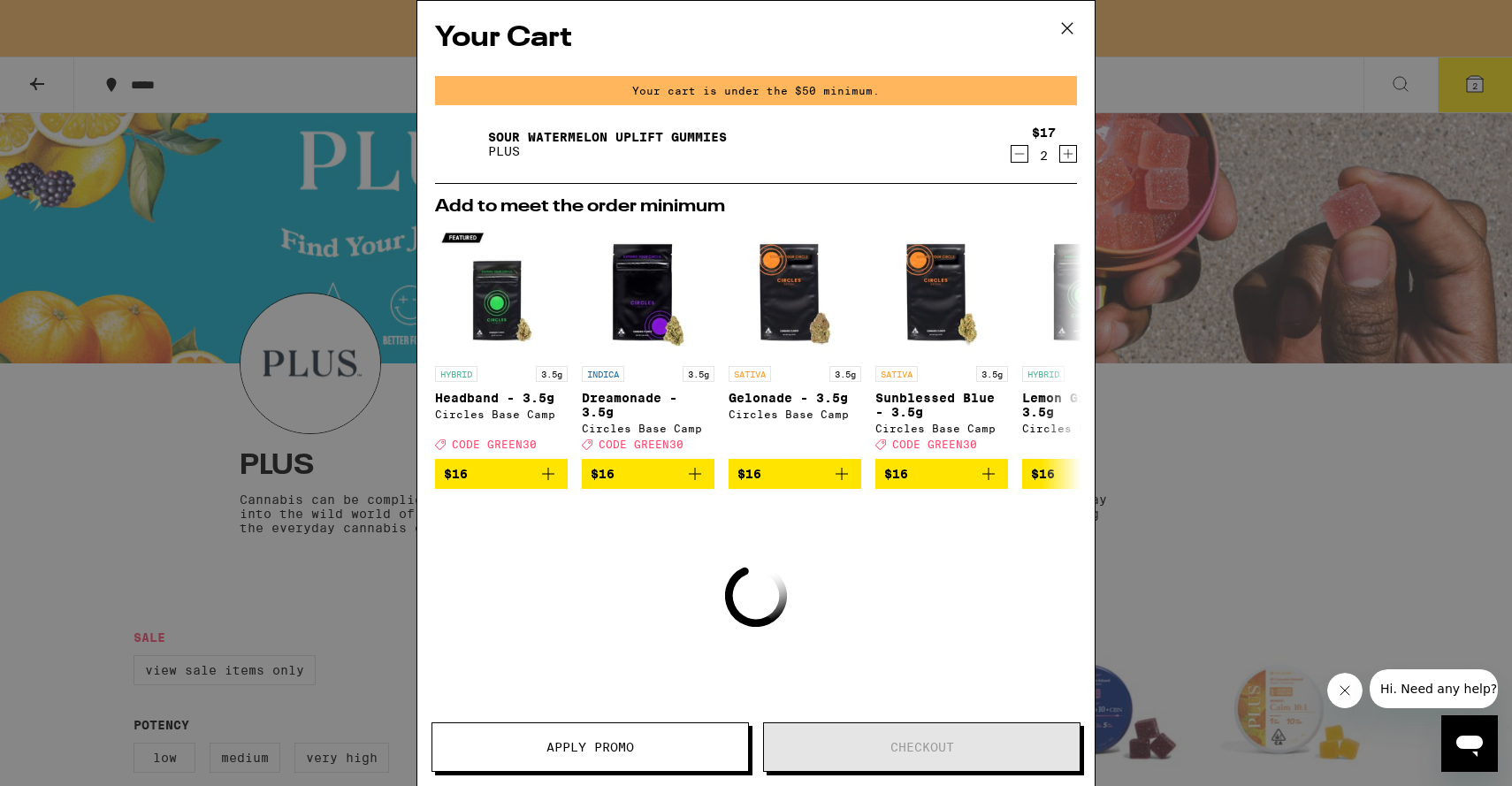
click at [1074, 155] on icon "Increment" at bounding box center [1067, 154] width 16 height 21
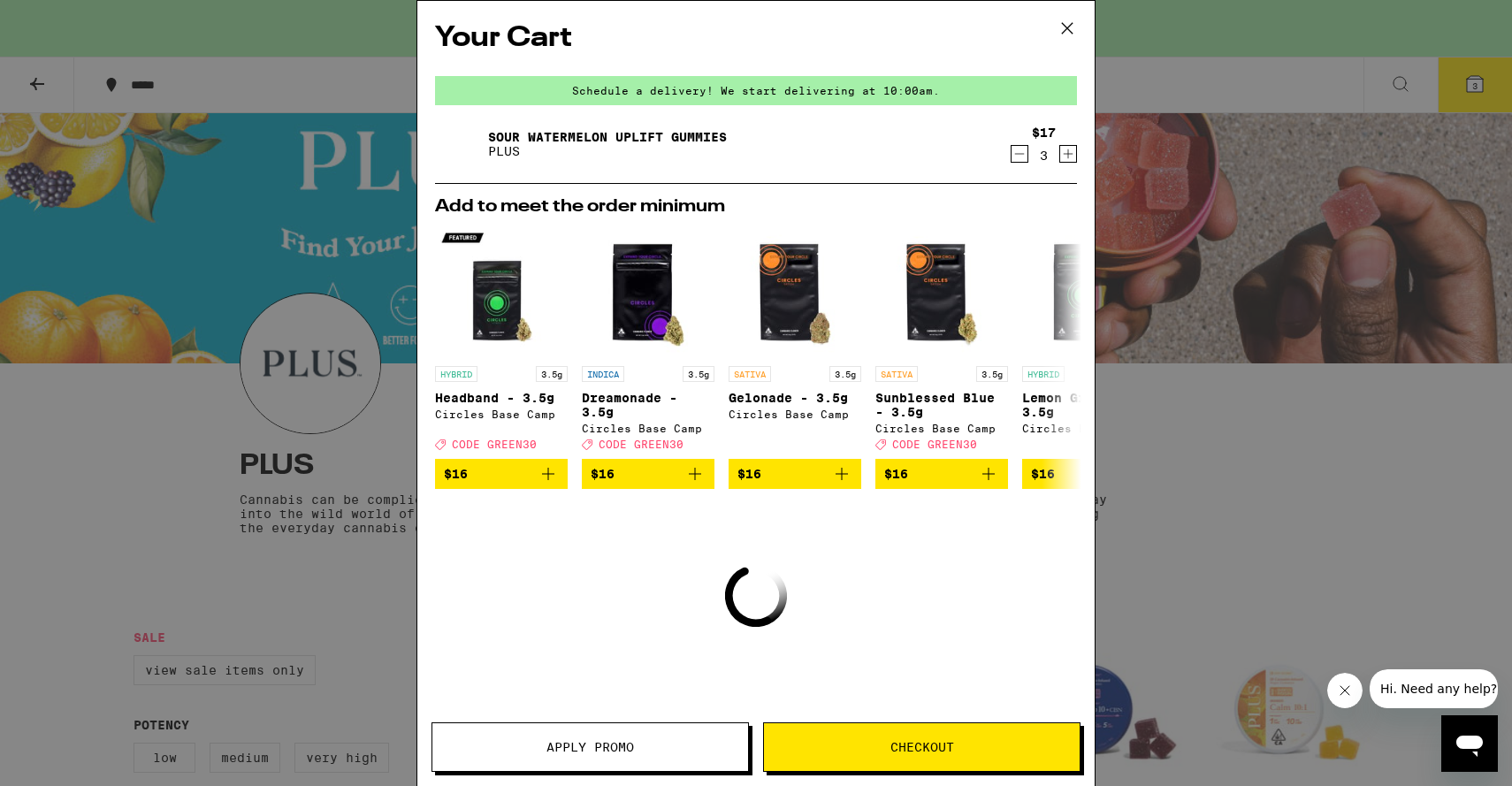
click at [923, 745] on span "Checkout" at bounding box center [922, 747] width 64 height 13
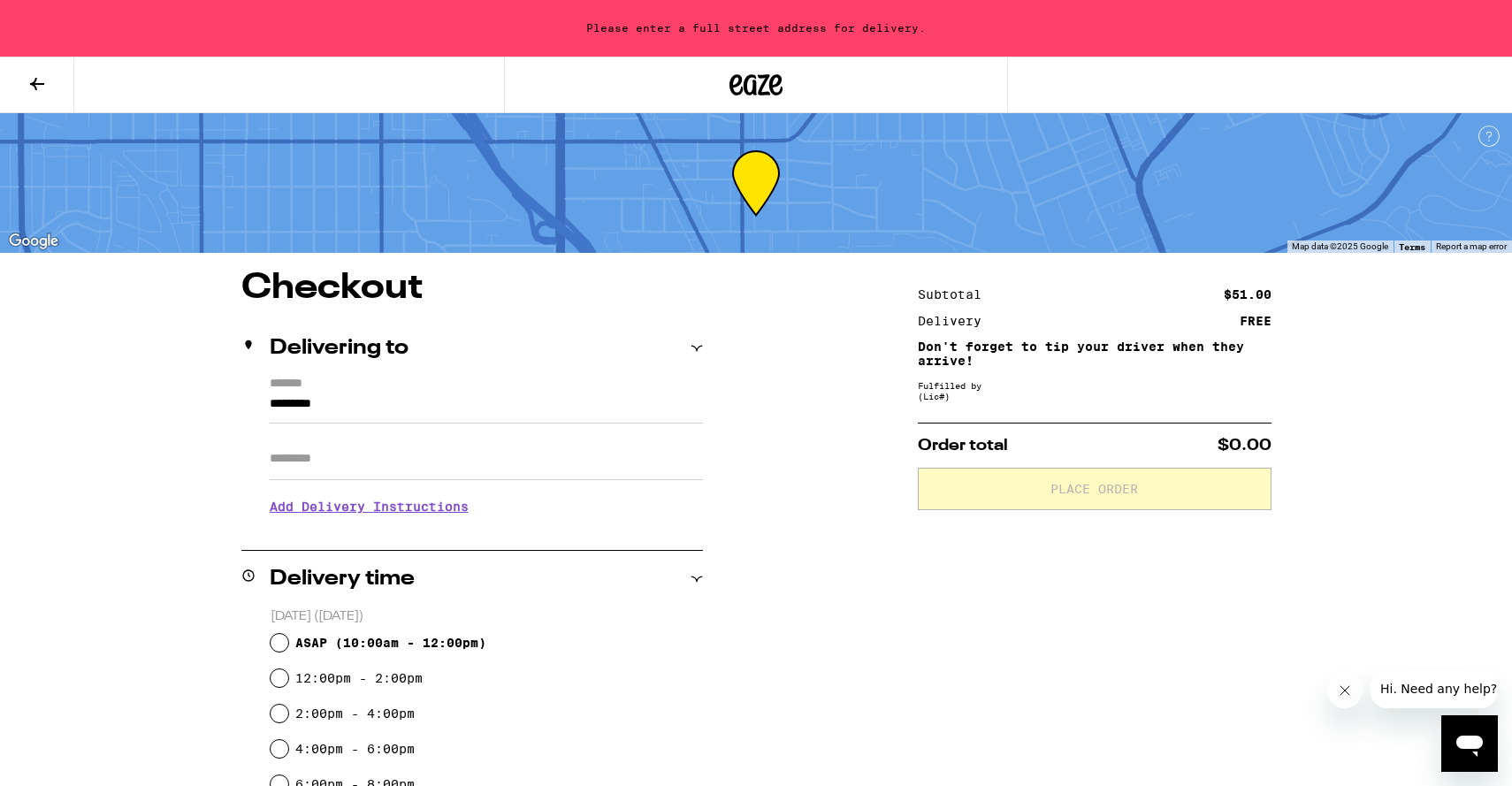
click at [386, 409] on input "*********" at bounding box center [486, 408] width 433 height 30
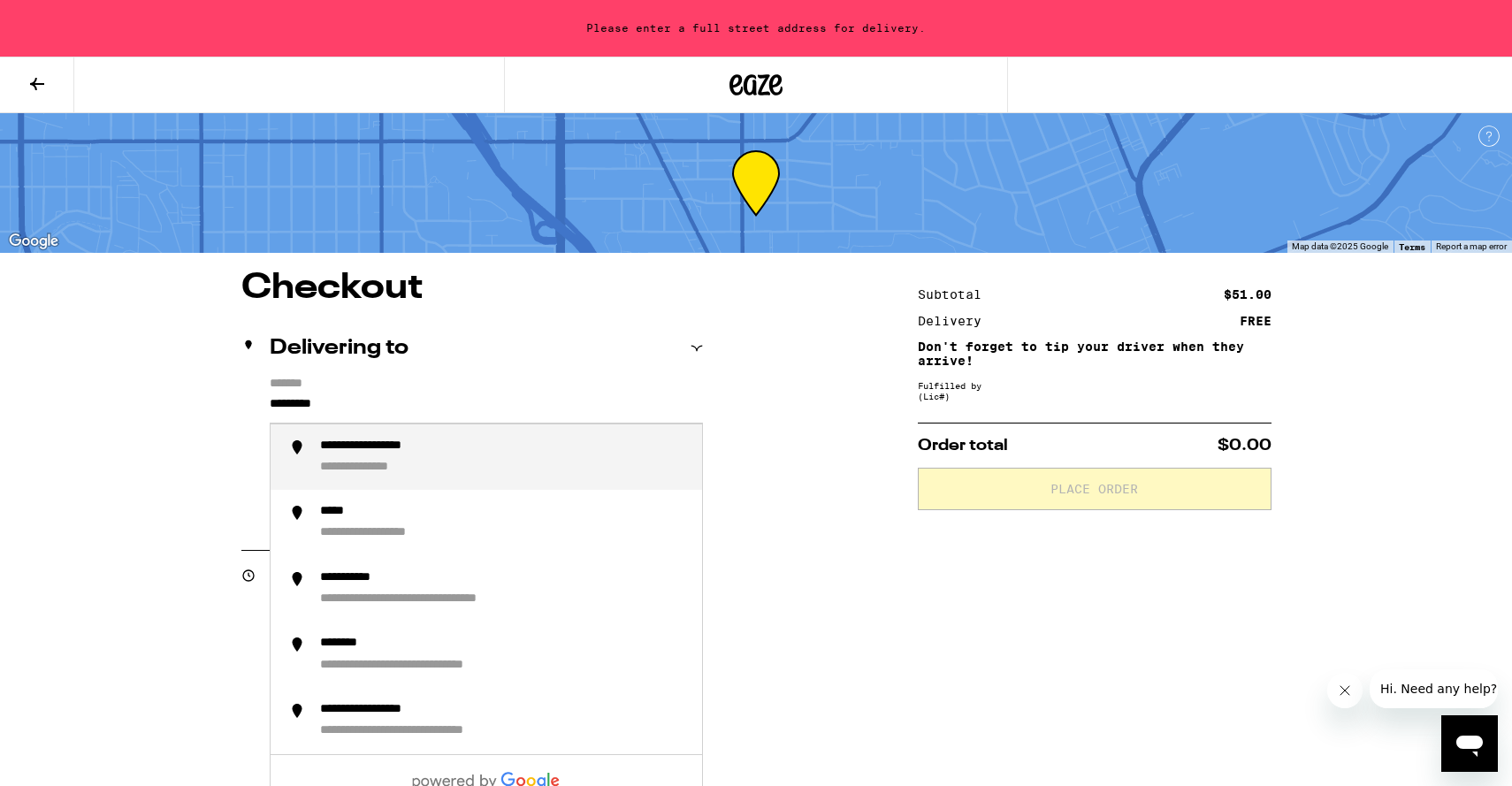
drag, startPoint x: 386, startPoint y: 409, endPoint x: 180, endPoint y: 400, distance: 206.2
click at [180, 400] on div "**********" at bounding box center [756, 718] width 1273 height 896
click at [457, 479] on li "**********" at bounding box center [486, 457] width 431 height 66
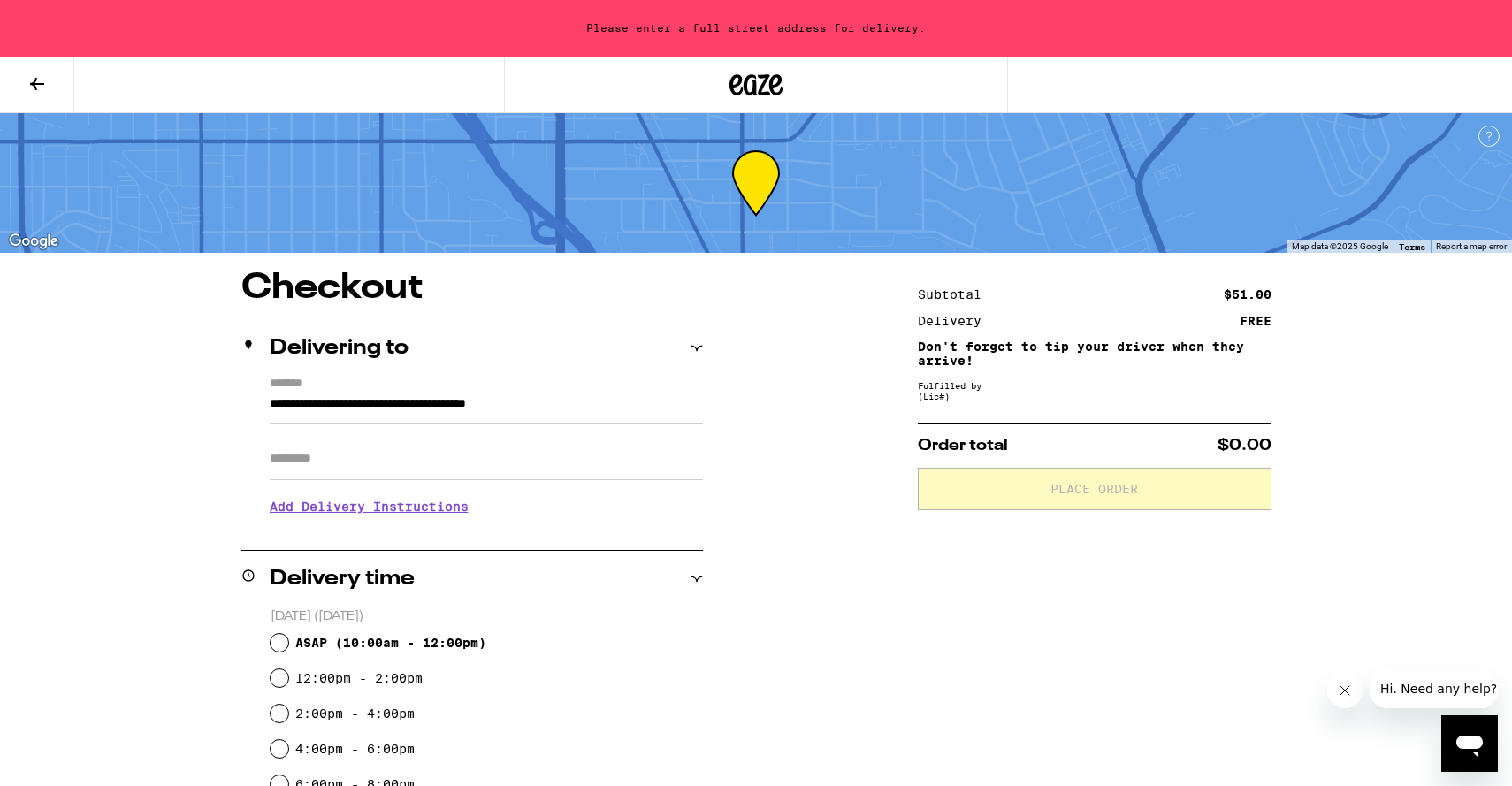
type input "**********"
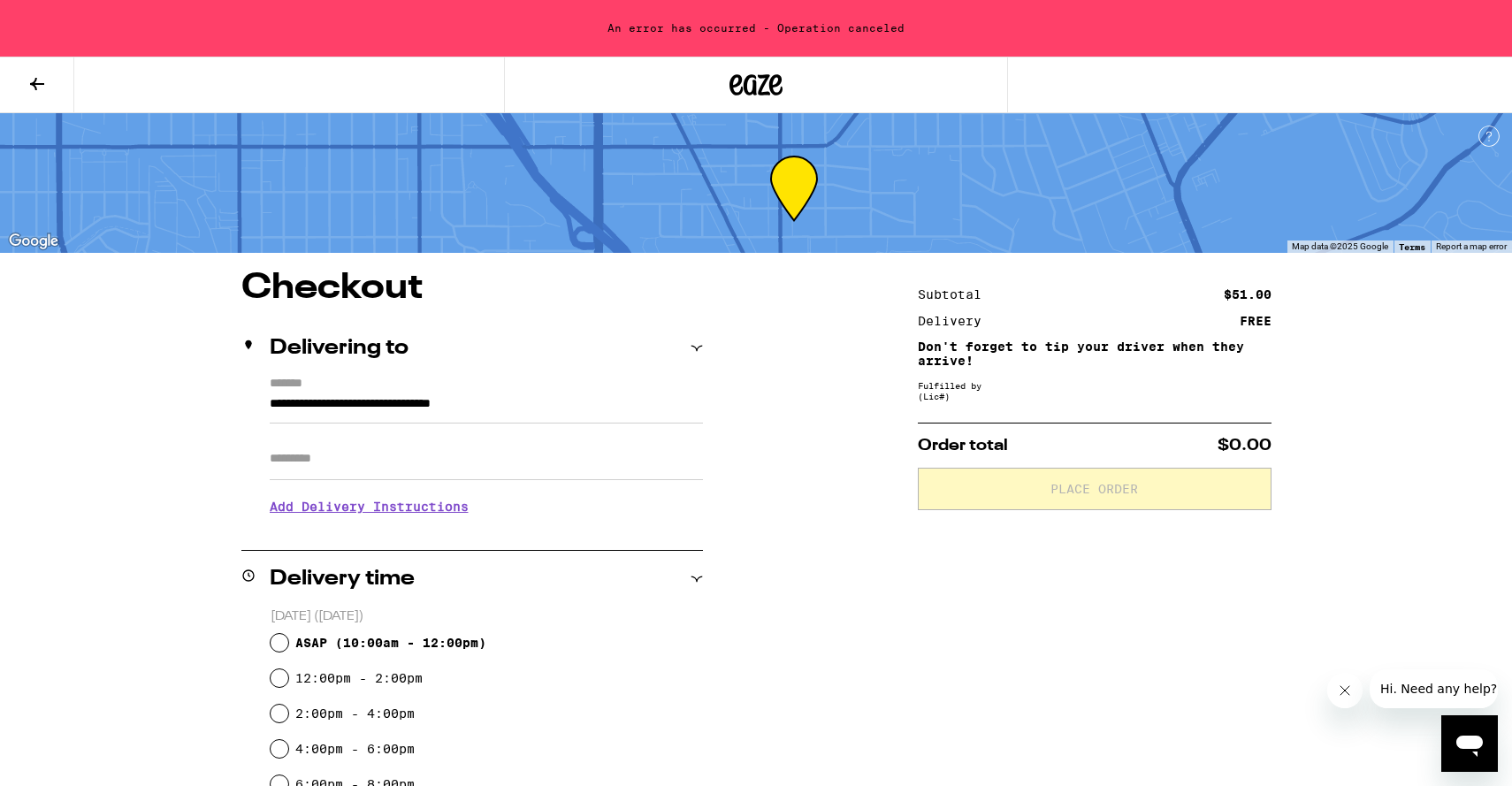
click at [416, 453] on input "Apt/Suite" at bounding box center [486, 459] width 433 height 42
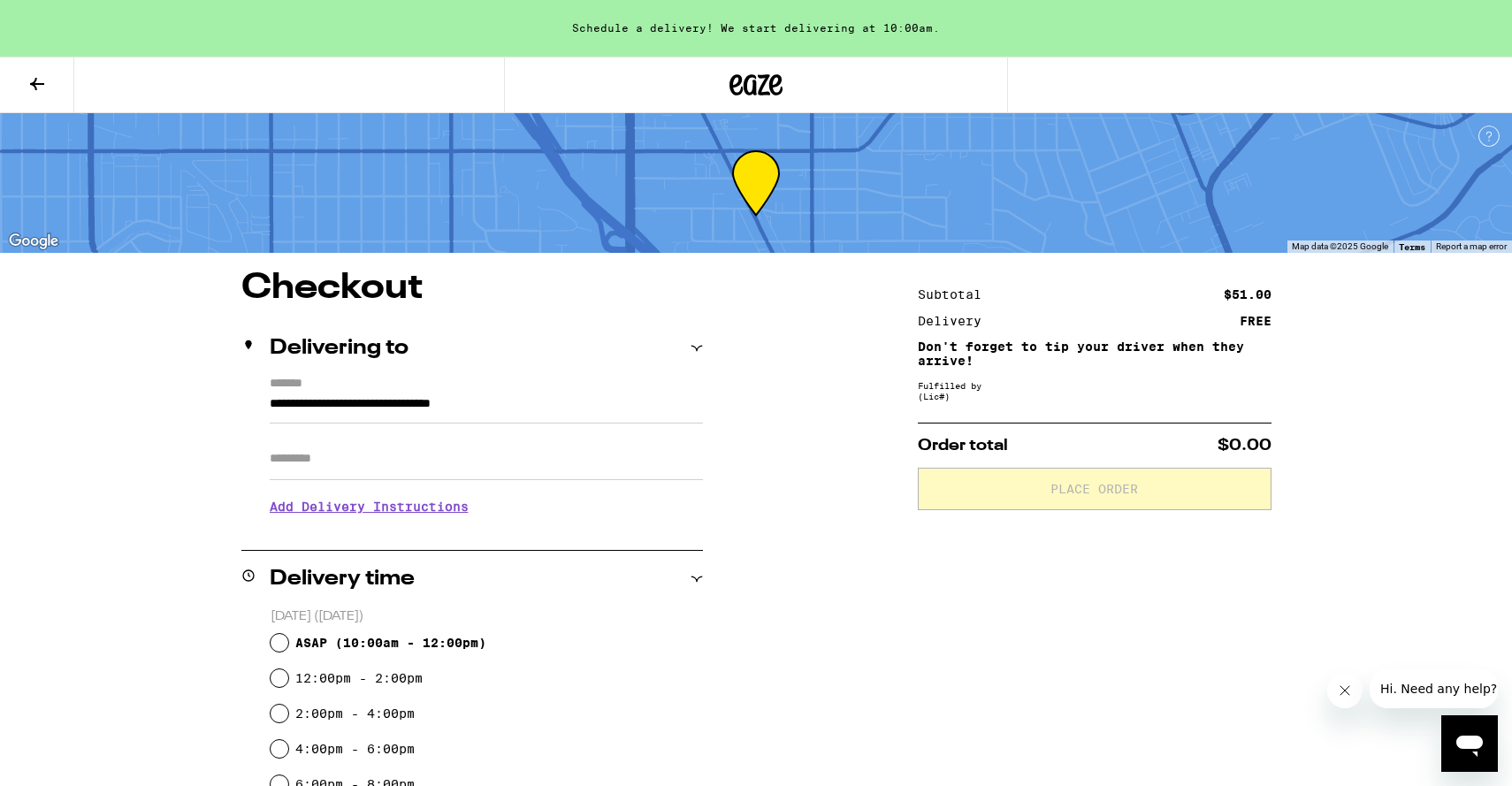
type input "*******"
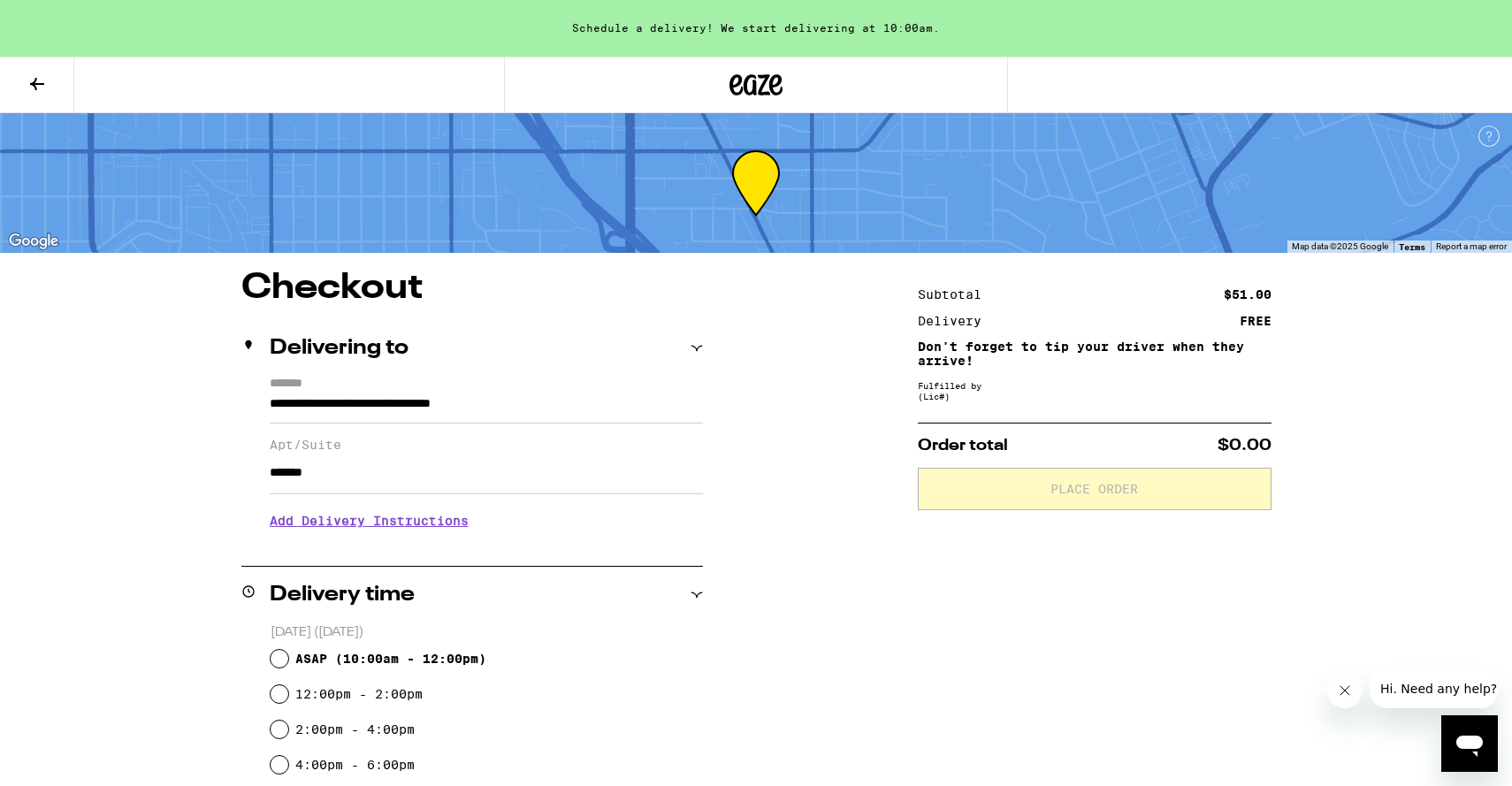
click at [402, 526] on h3 "Add Delivery Instructions" at bounding box center [486, 520] width 433 height 40
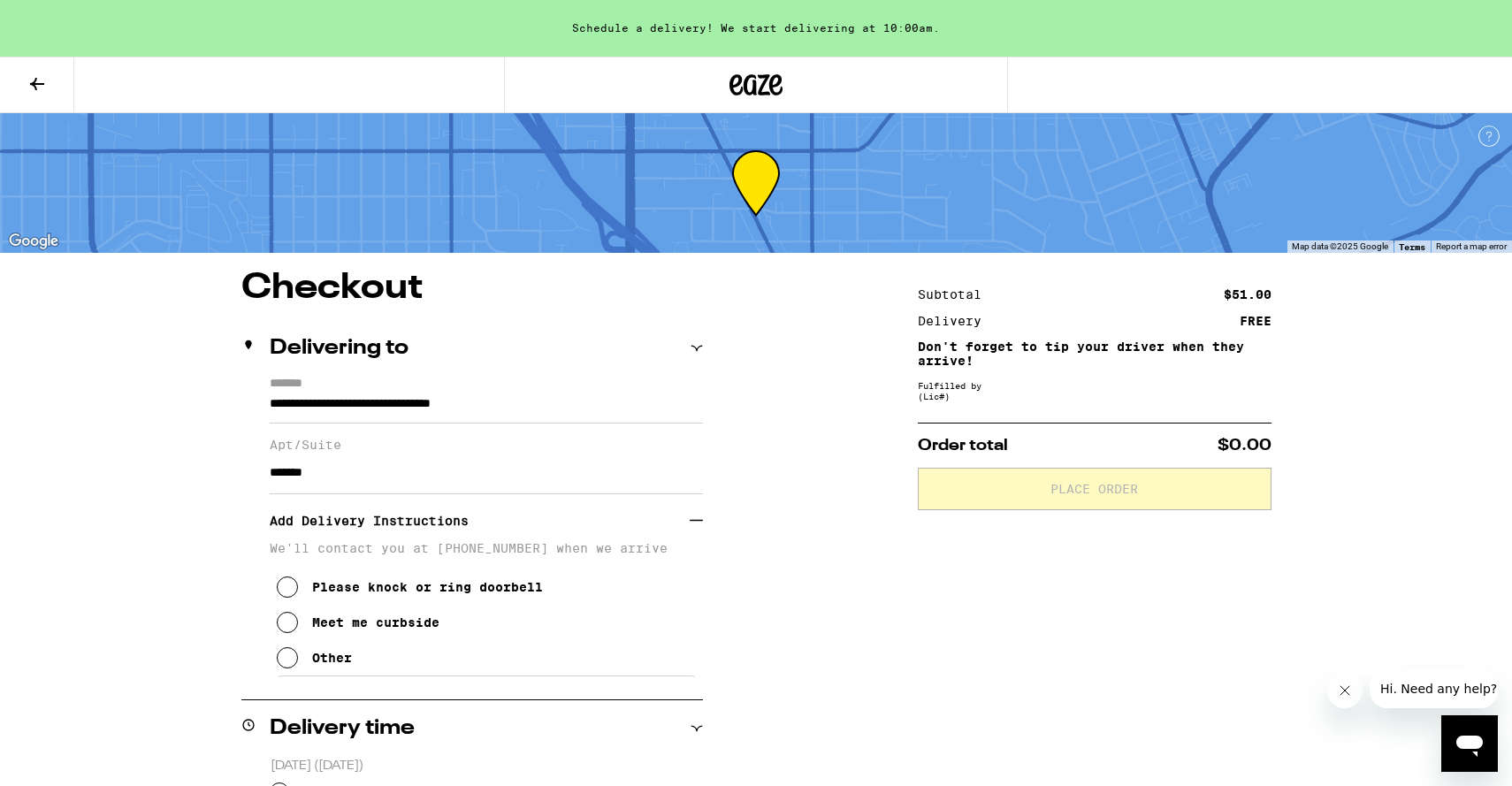
click at [327, 665] on div "Other" at bounding box center [331, 657] width 39 height 14
click at [363, 720] on textarea "Enter any other delivery instructions you want driver to know" at bounding box center [486, 717] width 421 height 83
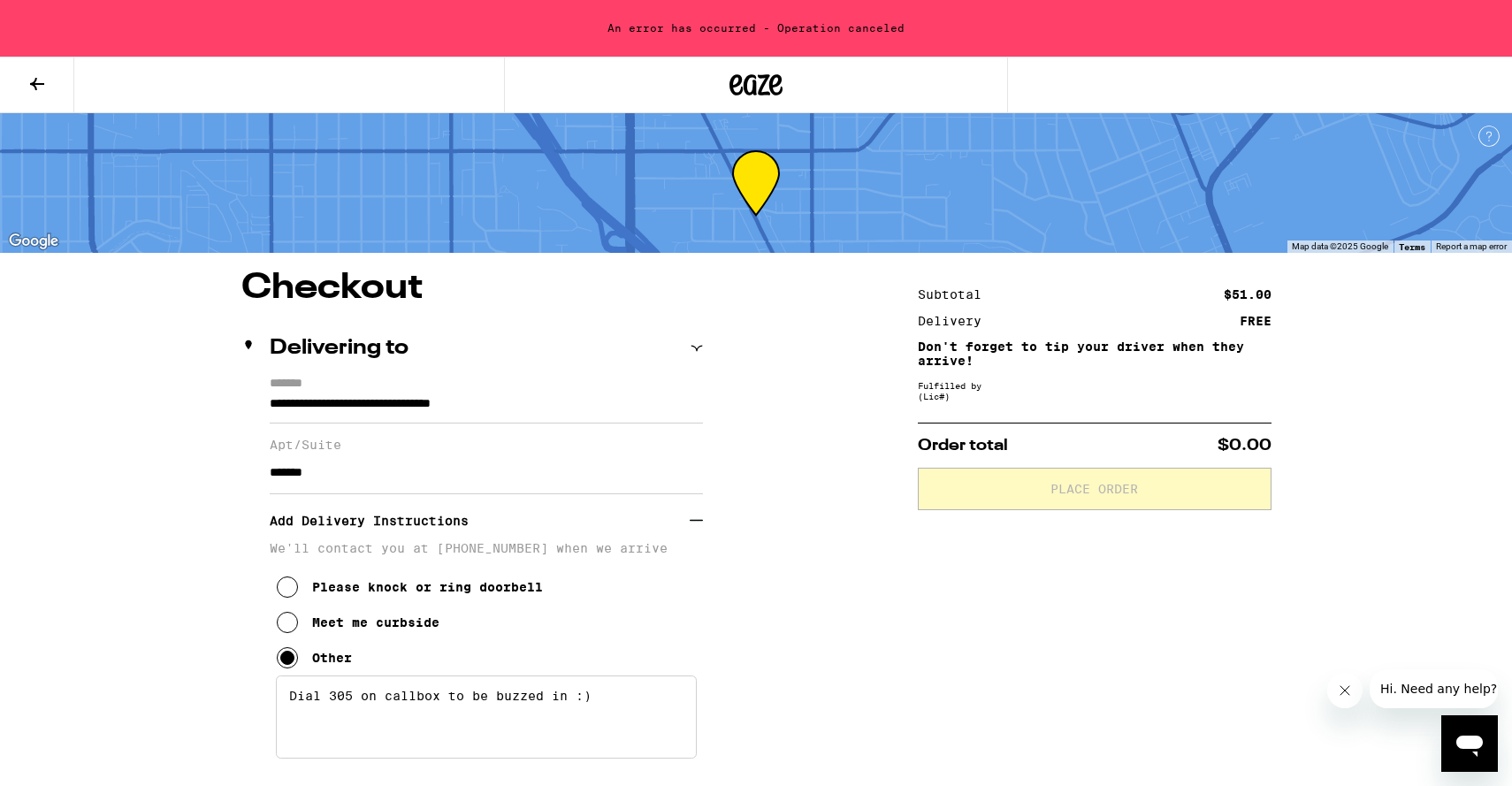
type textarea "Dial 305 on callbox to be buzzed in :)"
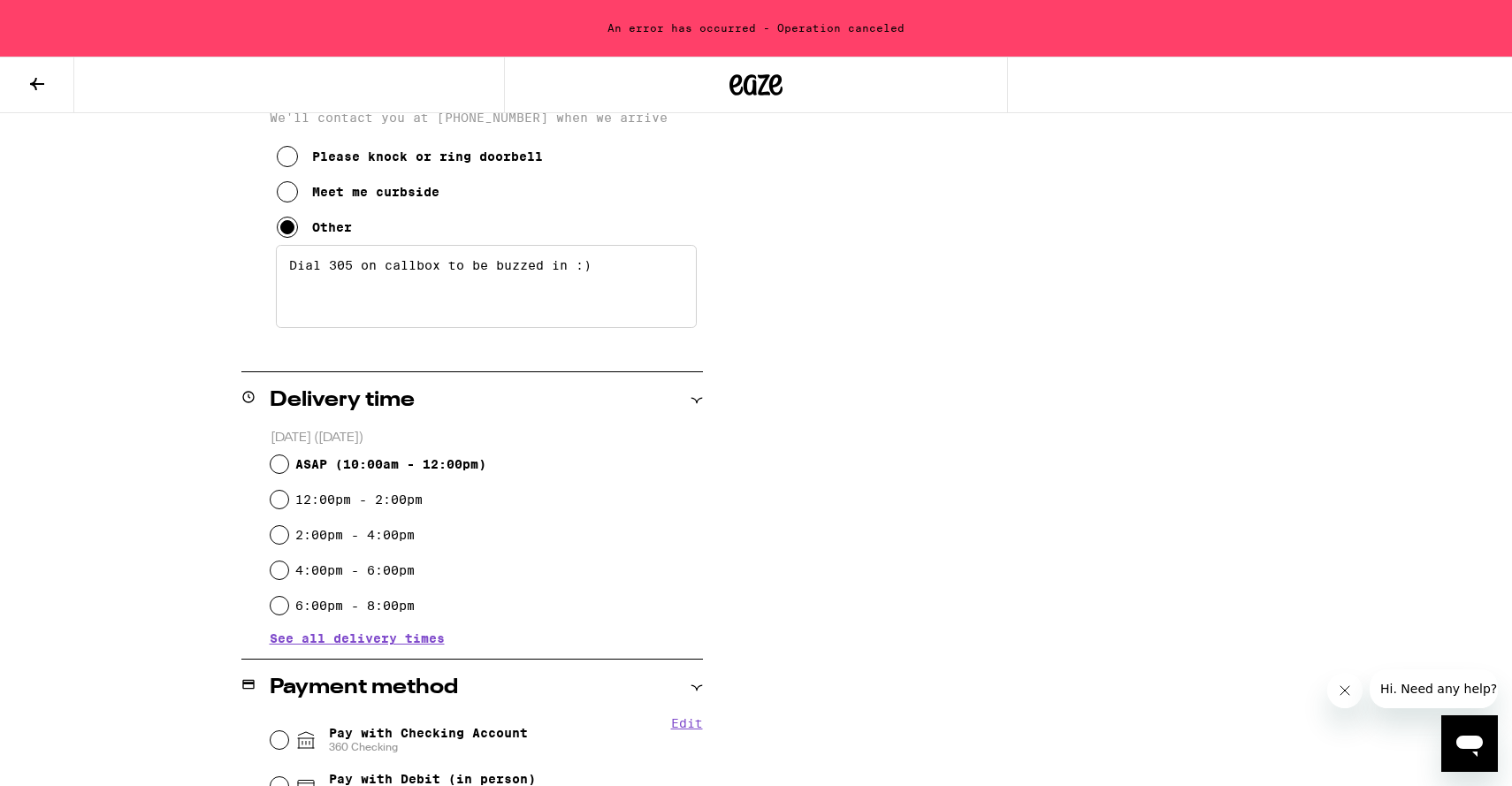
scroll to position [607, 0]
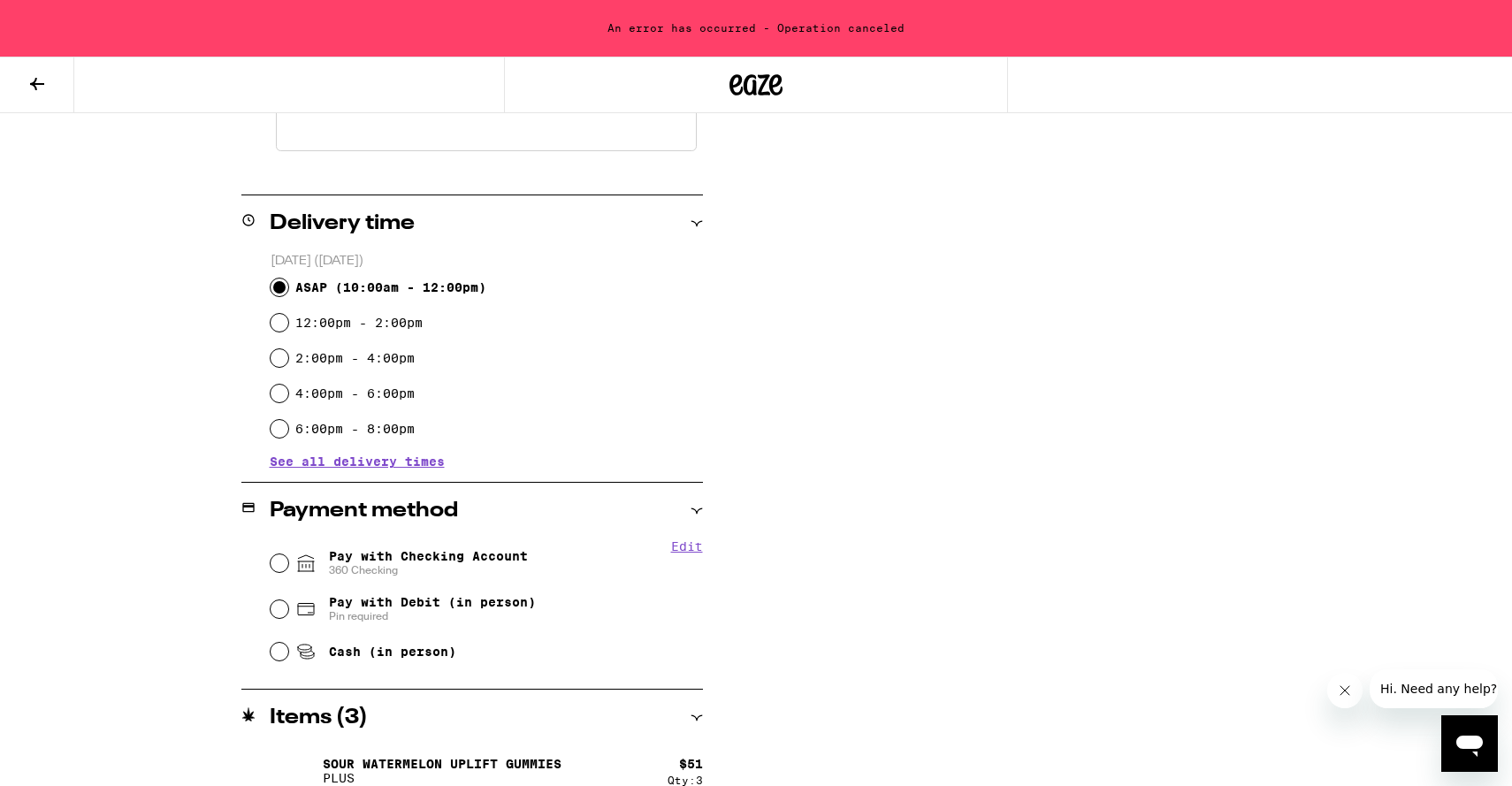
click at [283, 290] on input "ASAP ( 10:00am - 12:00pm )" at bounding box center [279, 287] width 17 height 17
radio input "true"
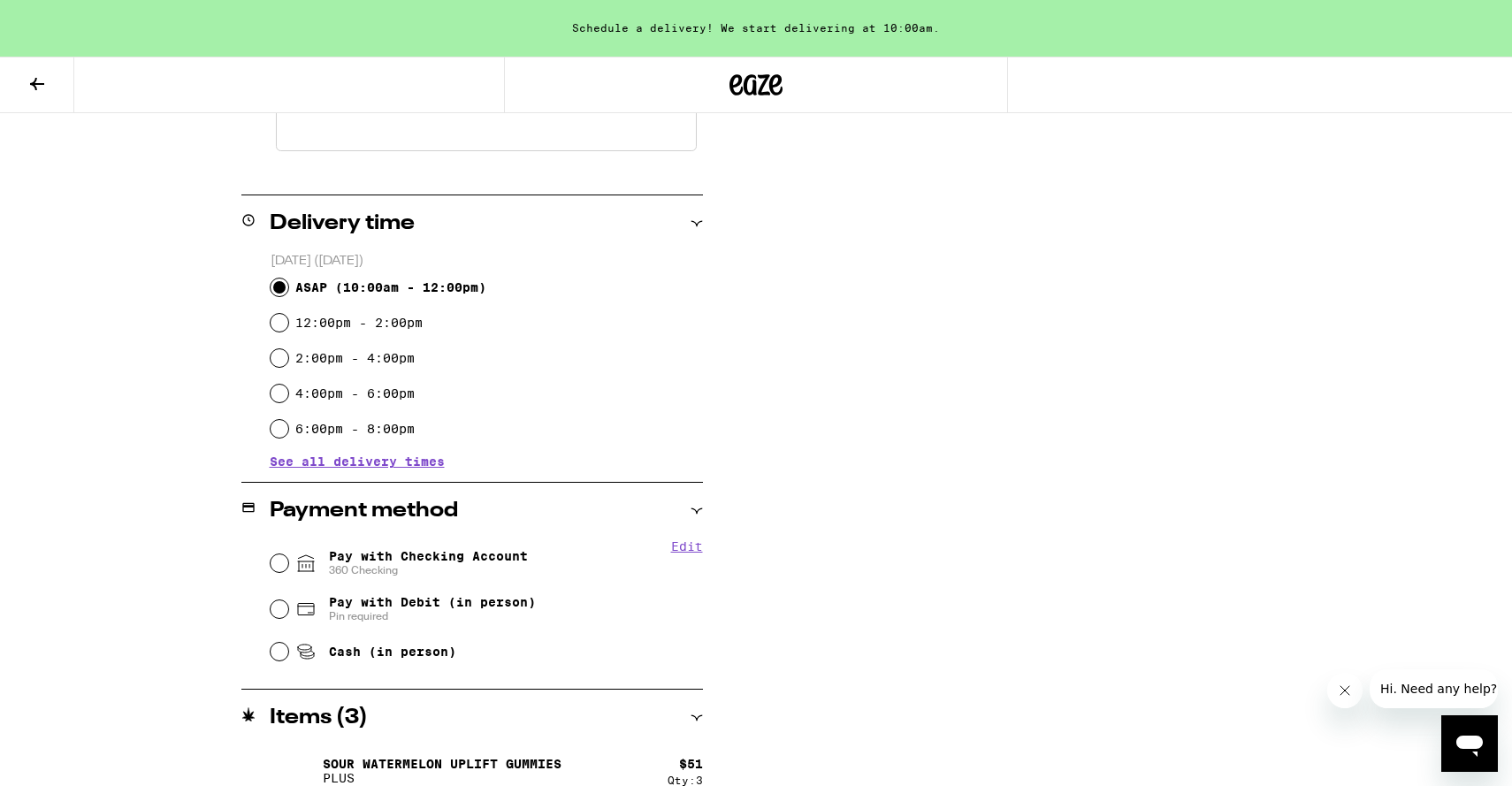
scroll to position [632, 0]
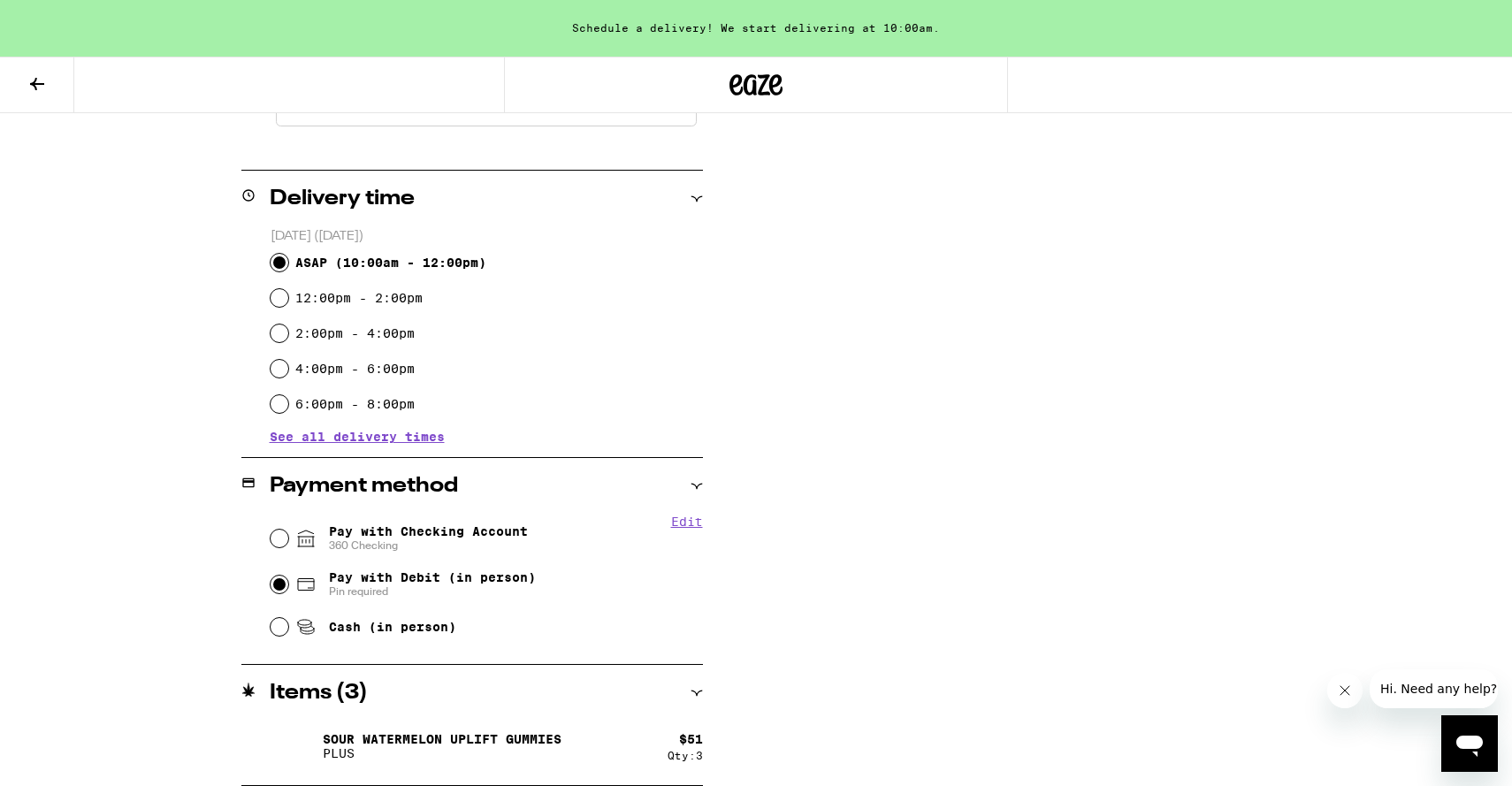
click at [277, 590] on input "Pay with Debit (in person) Pin required" at bounding box center [279, 584] width 17 height 17
radio input "true"
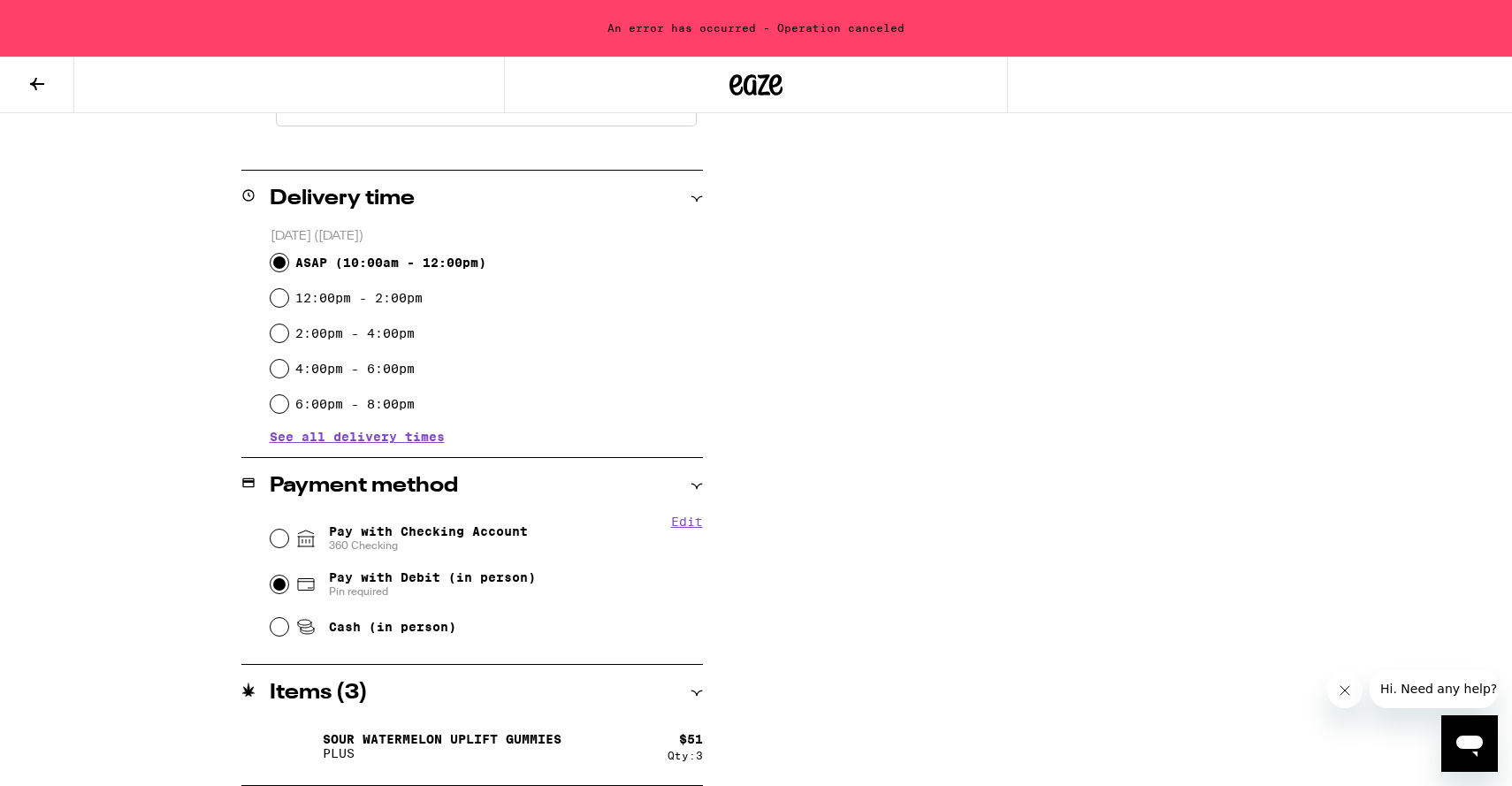
scroll to position [0, 0]
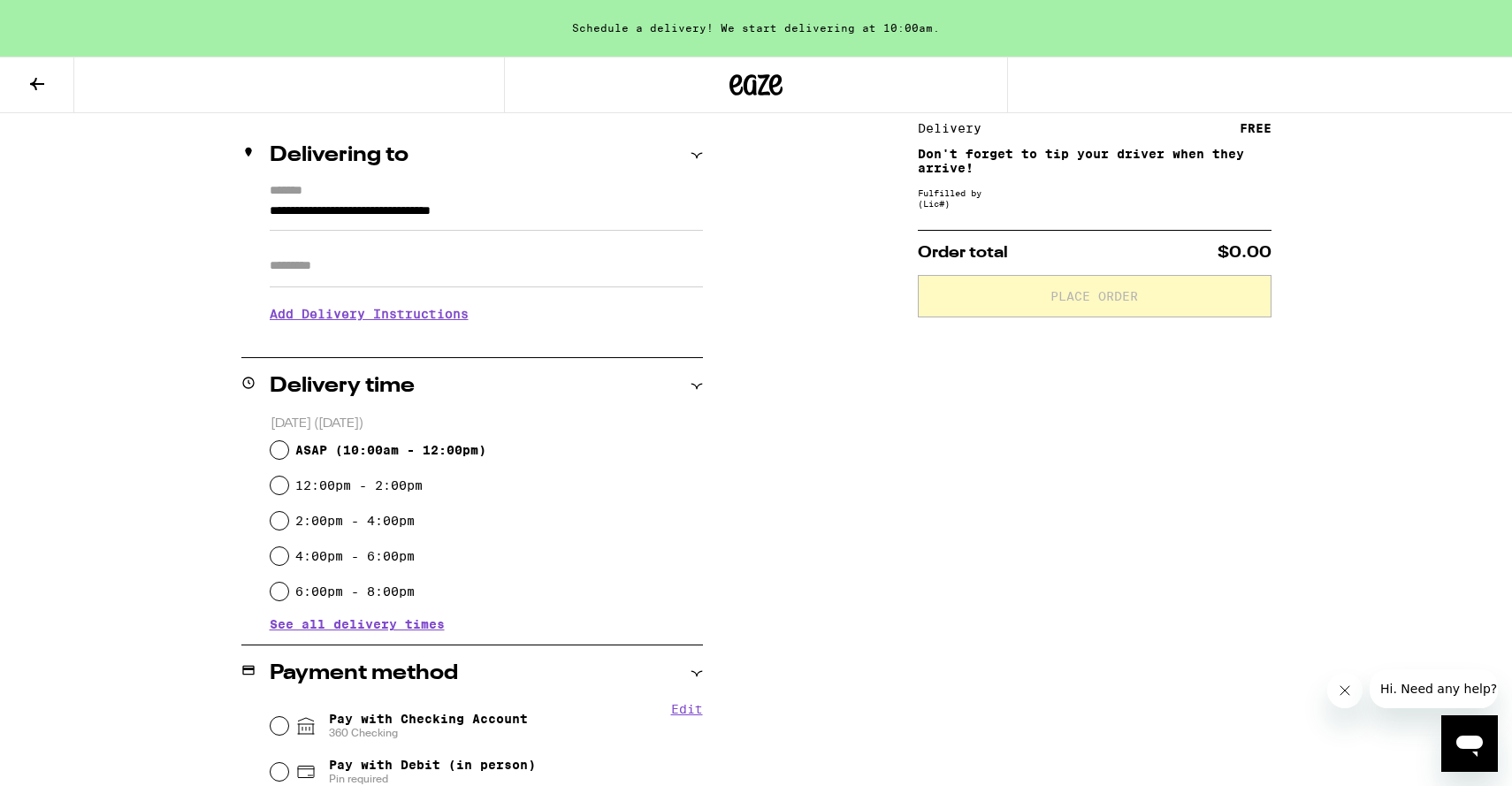
click at [548, 264] on input "Apt/Suite" at bounding box center [486, 266] width 433 height 42
type input "*******"
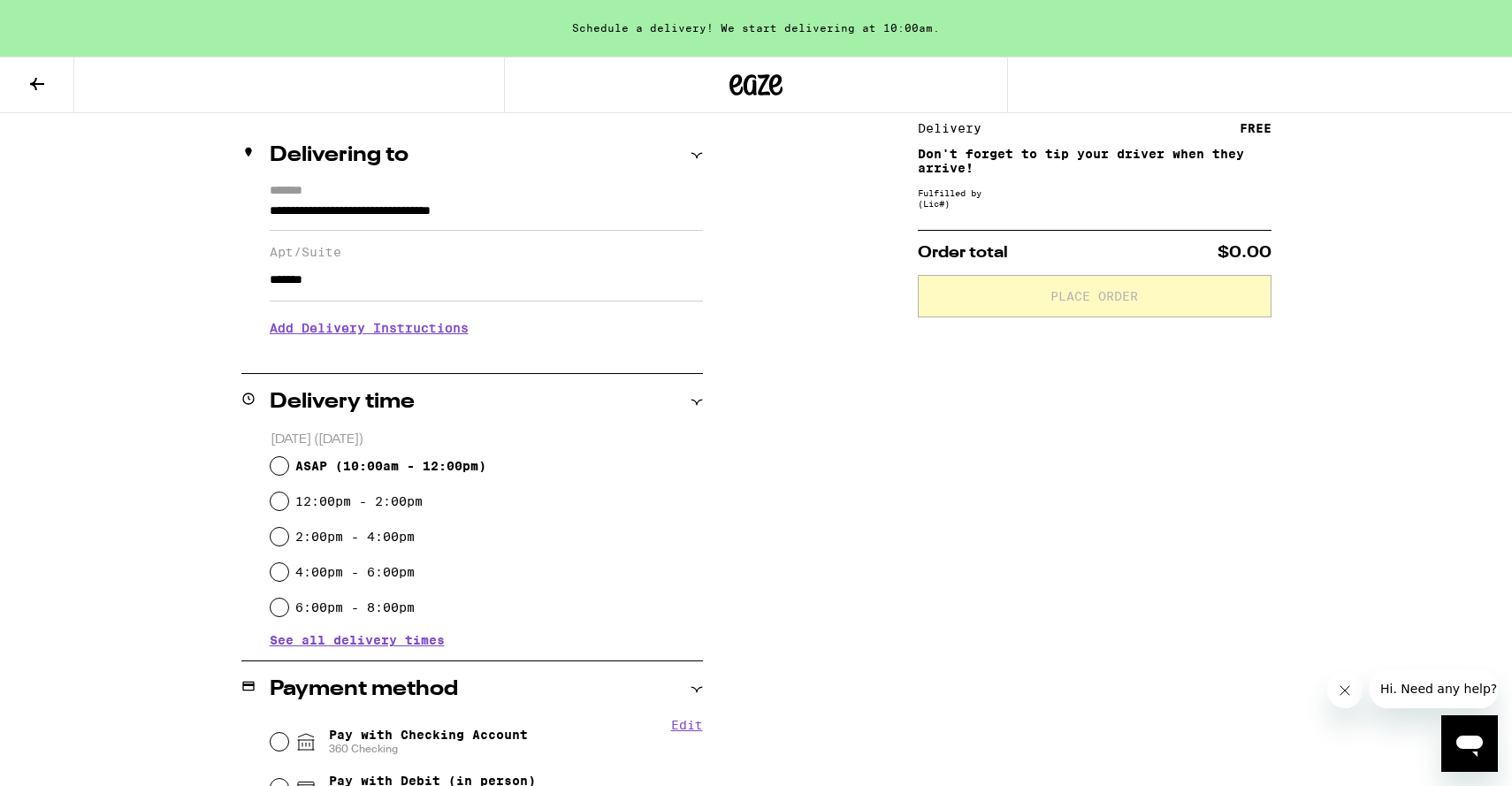
click at [405, 341] on h3 "Add Delivery Instructions" at bounding box center [486, 328] width 433 height 40
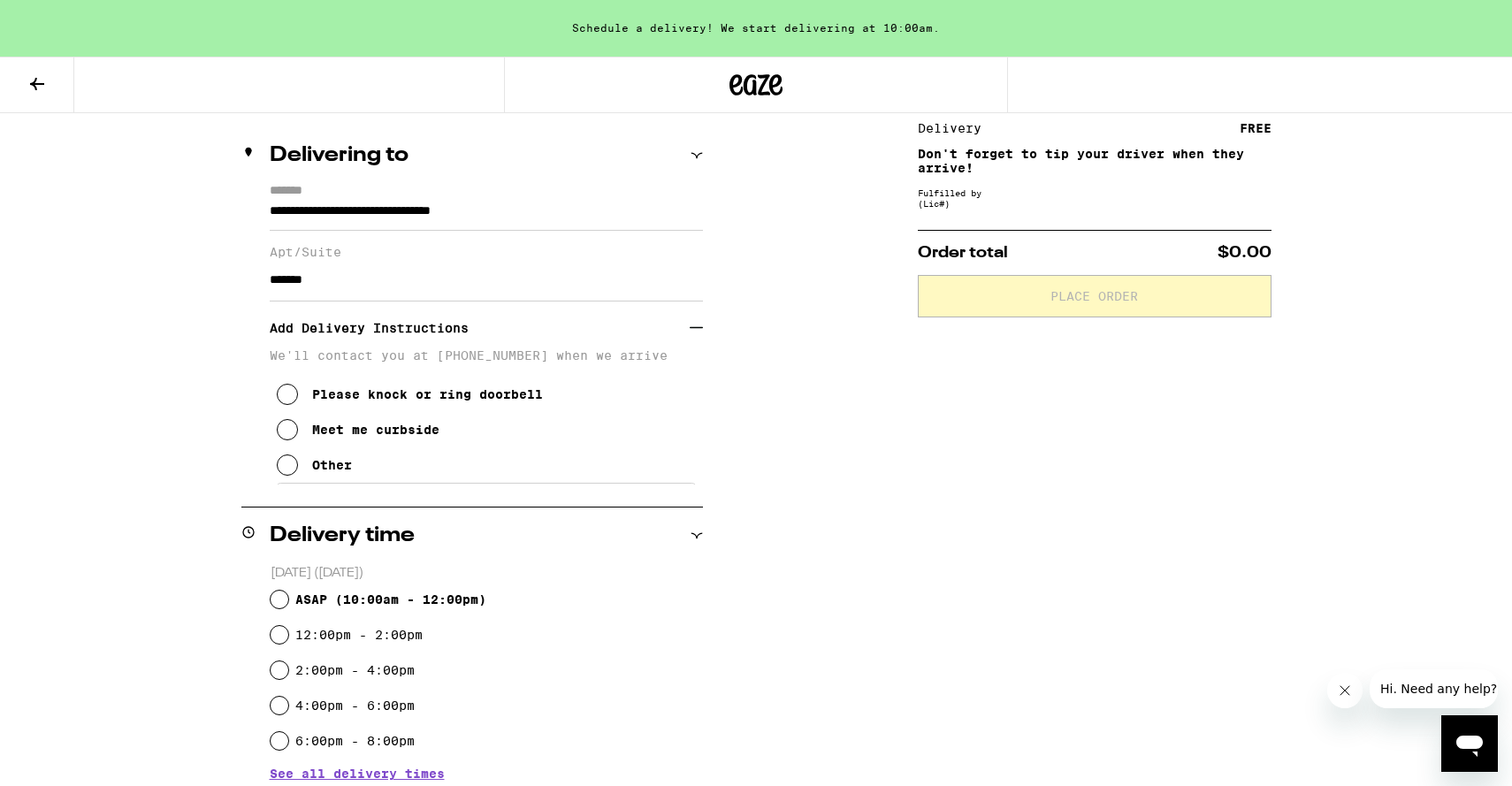
click at [405, 401] on div "Please knock or ring doorbell" at bounding box center [427, 393] width 231 height 14
click at [377, 437] on div "Meet me curbside" at bounding box center [375, 429] width 127 height 14
click at [346, 472] on div "Other" at bounding box center [331, 465] width 39 height 14
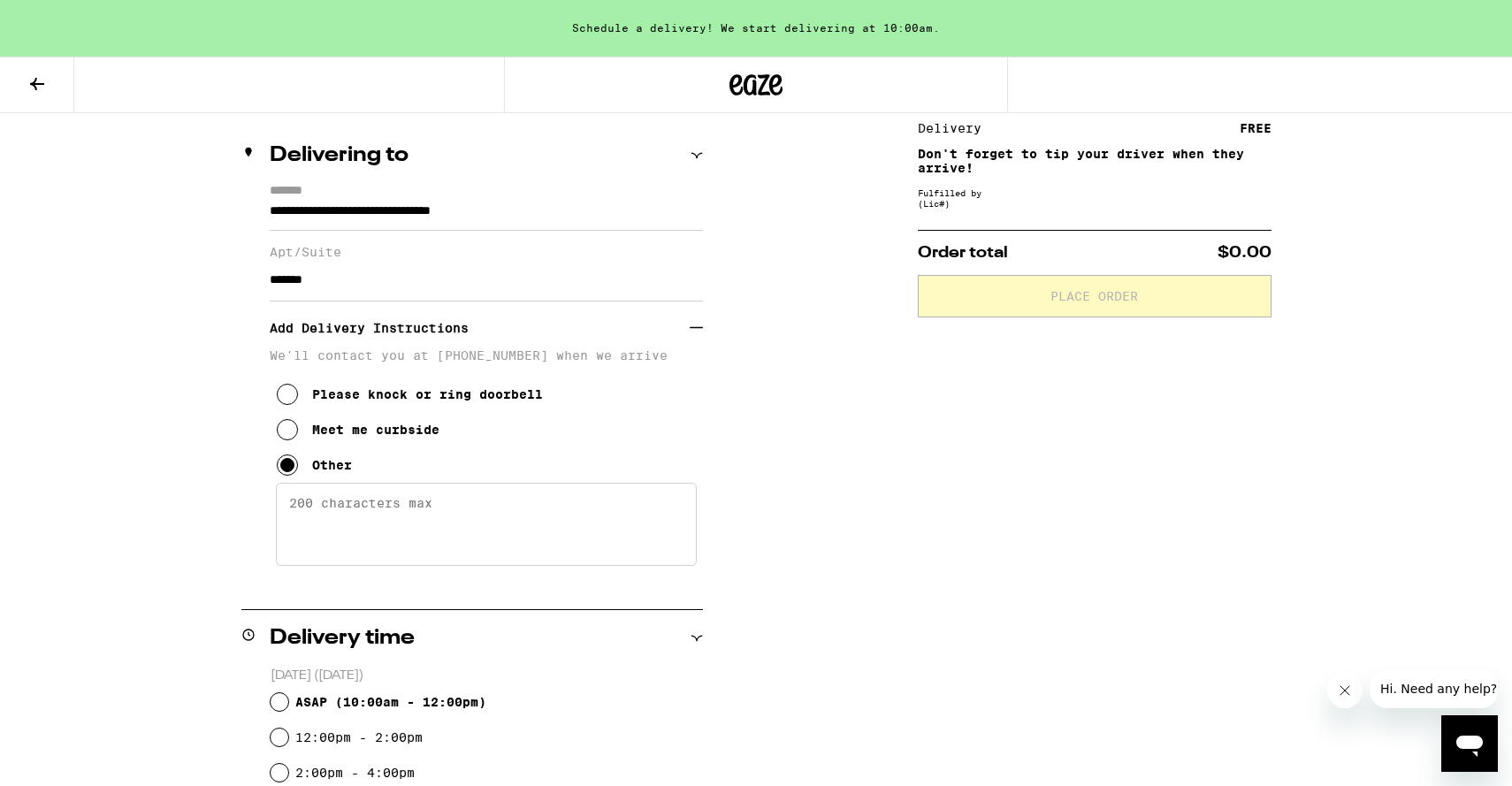
click at [423, 517] on textarea "Enter any other delivery instructions you want driver to know" at bounding box center [486, 524] width 421 height 83
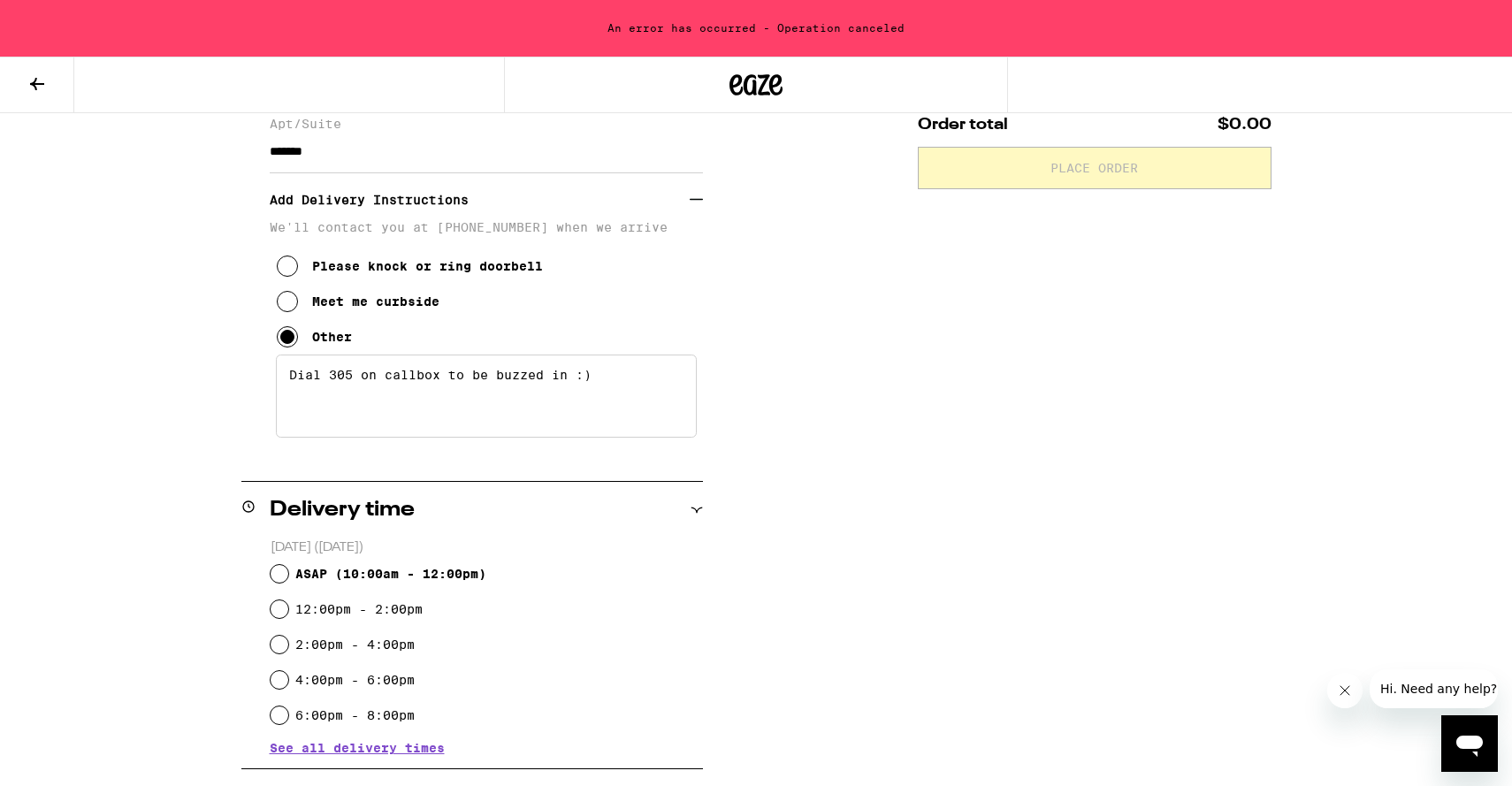
scroll to position [464, 0]
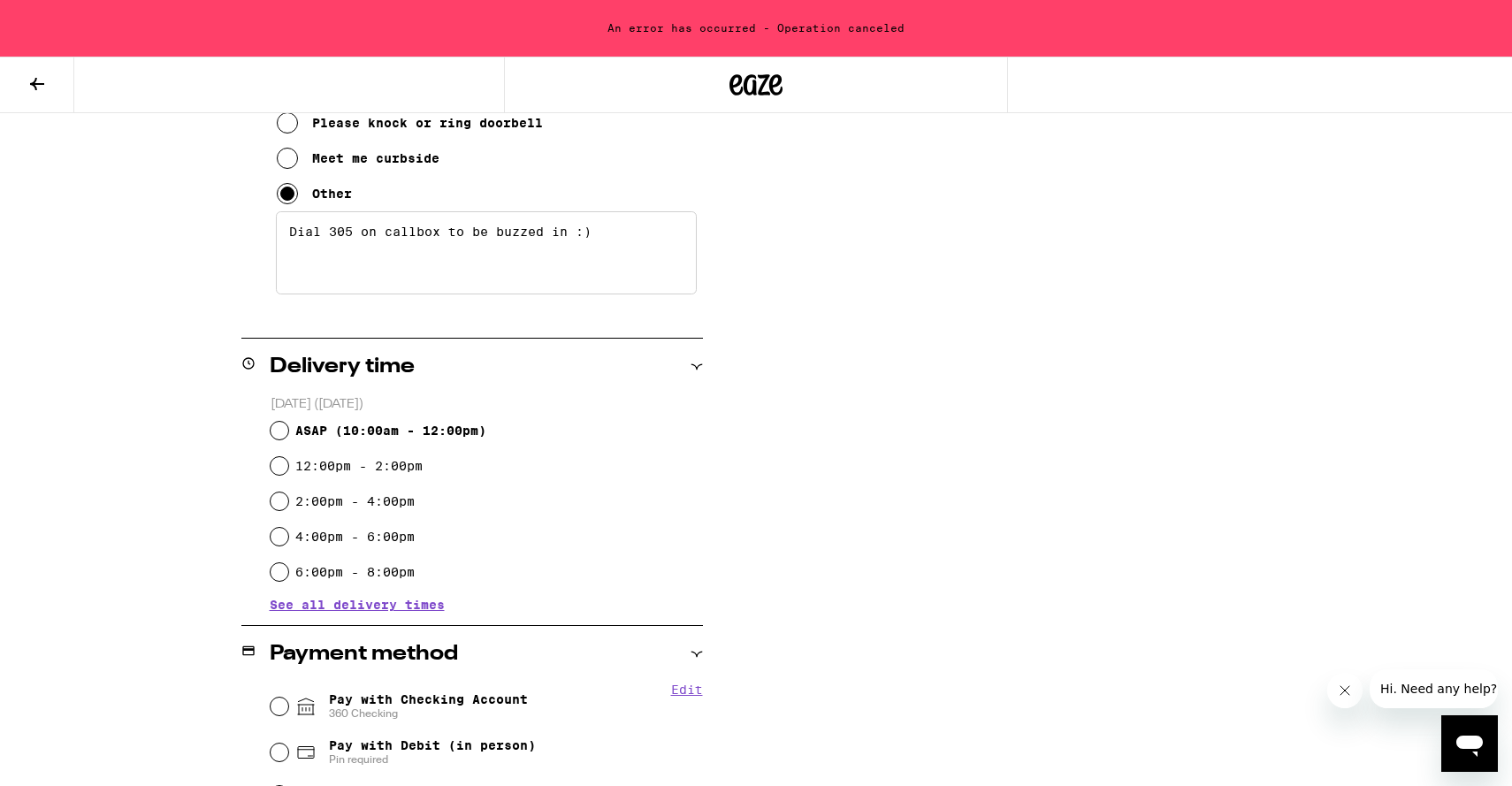
type textarea "Dial 305 on callbox to be buzzed in :)"
click at [287, 437] on div "ASAP ( 10:00am - 12:00pm )" at bounding box center [486, 430] width 432 height 36
click at [278, 429] on input "ASAP ( 10:00am - 12:00pm )" at bounding box center [279, 430] width 17 height 17
radio input "true"
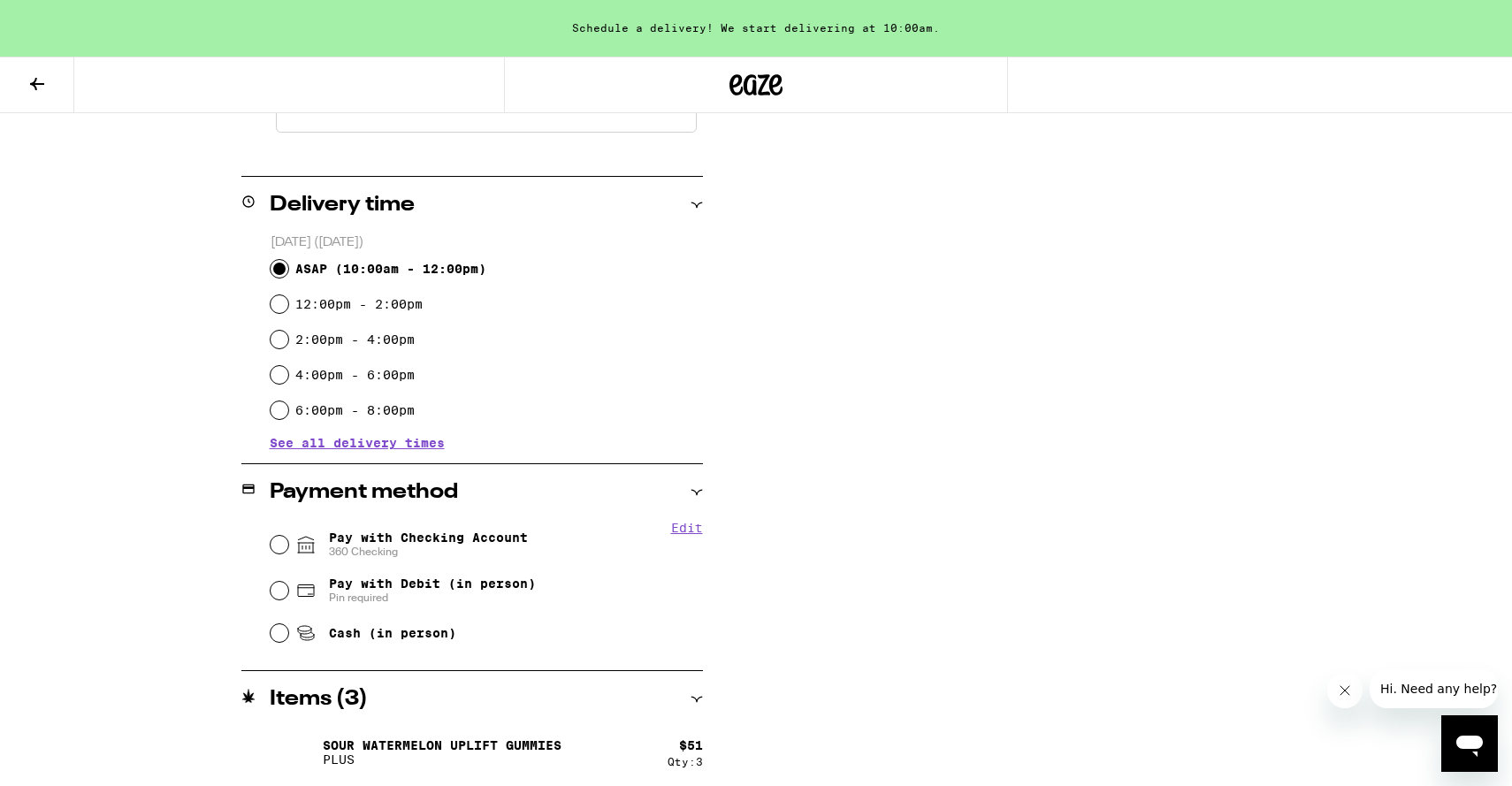
scroll to position [632, 0]
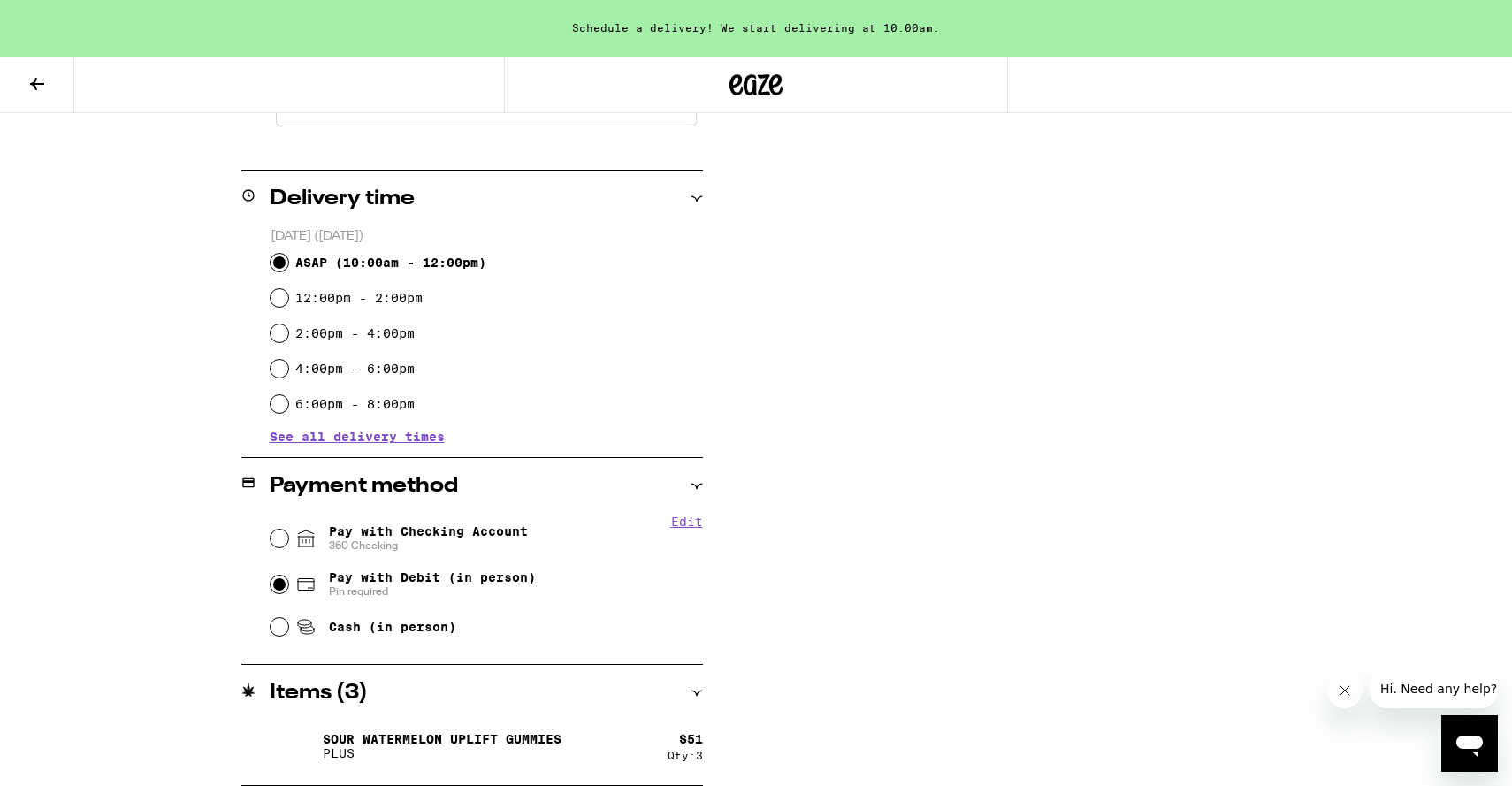
click at [279, 579] on input "Pay with Debit (in person) Pin required" at bounding box center [279, 584] width 17 height 17
radio input "true"
click at [833, 529] on div "**********" at bounding box center [756, 212] width 1273 height 1147
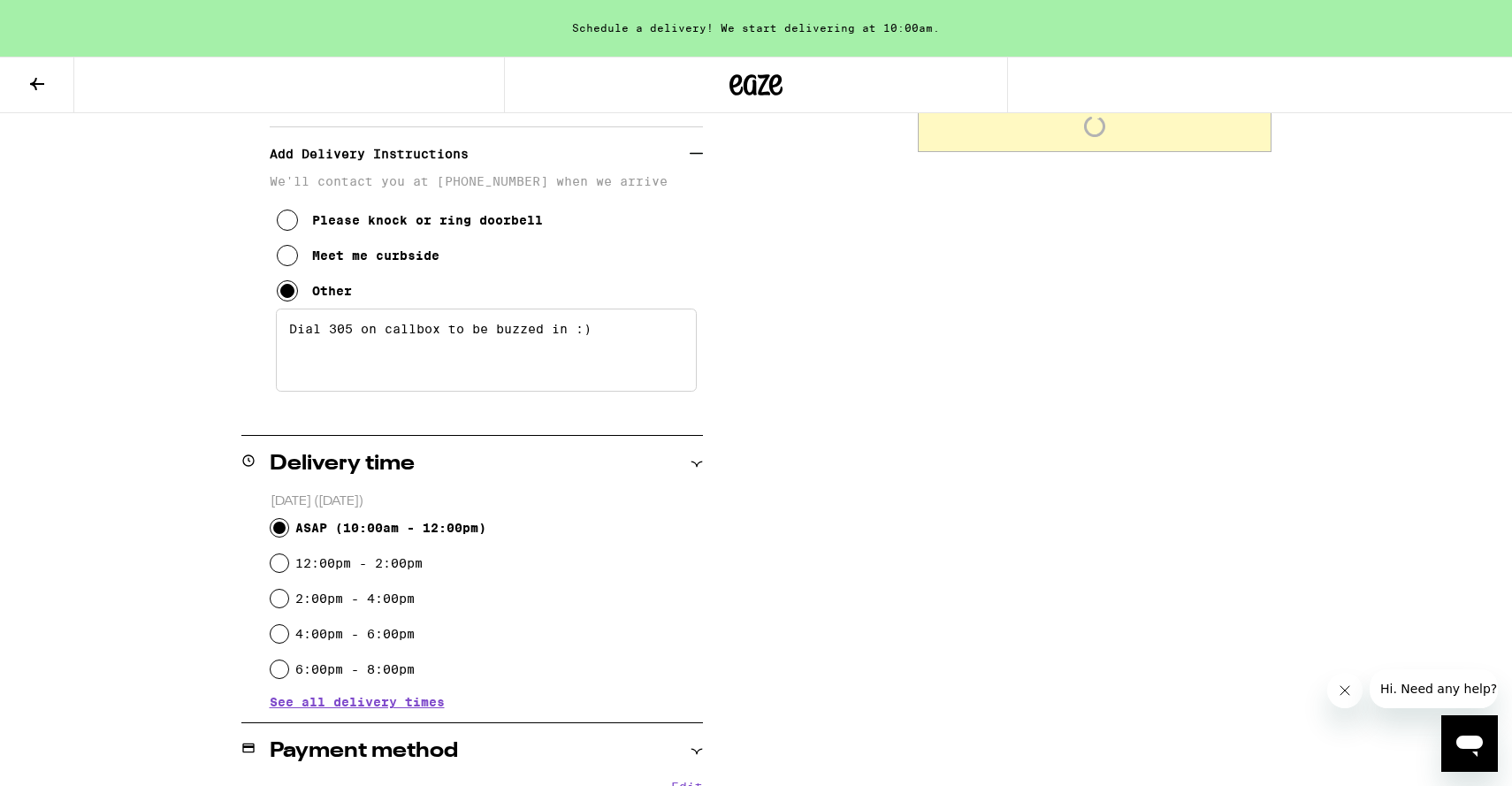
scroll to position [0, 0]
